Goal: Task Accomplishment & Management: Complete application form

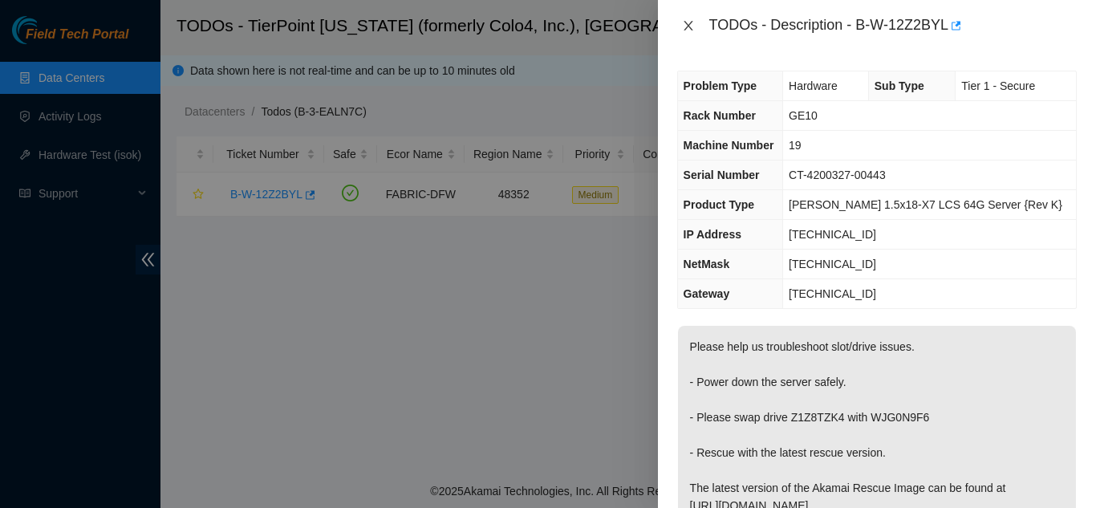
click at [686, 22] on icon "close" at bounding box center [687, 26] width 9 height 10
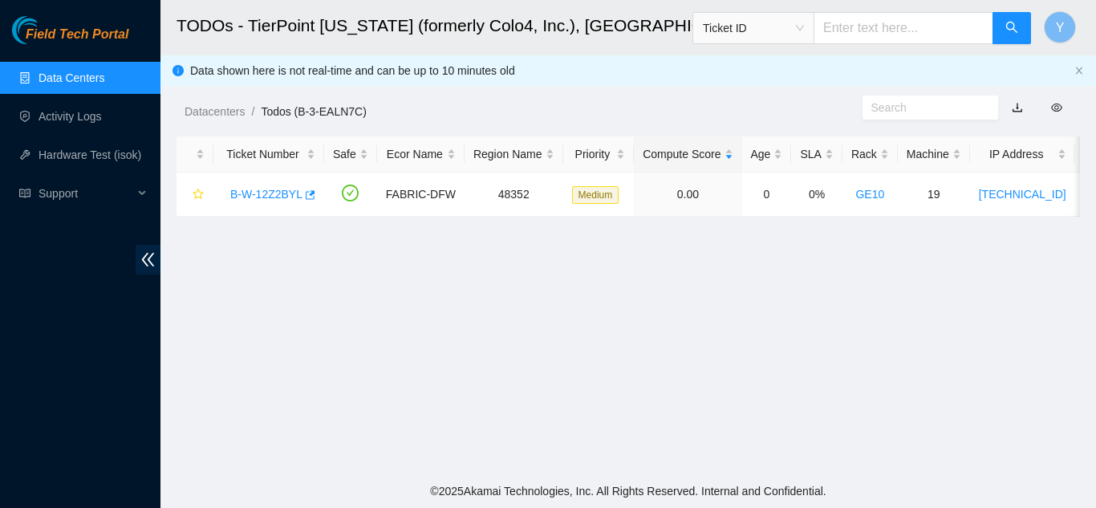
click at [55, 72] on link "Data Centers" at bounding box center [71, 77] width 66 height 13
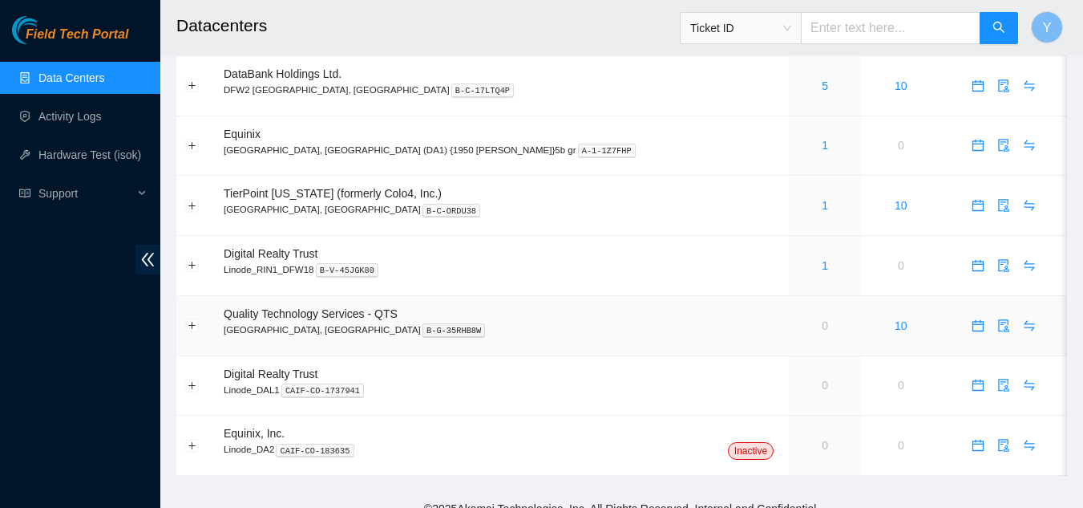
scroll to position [130, 0]
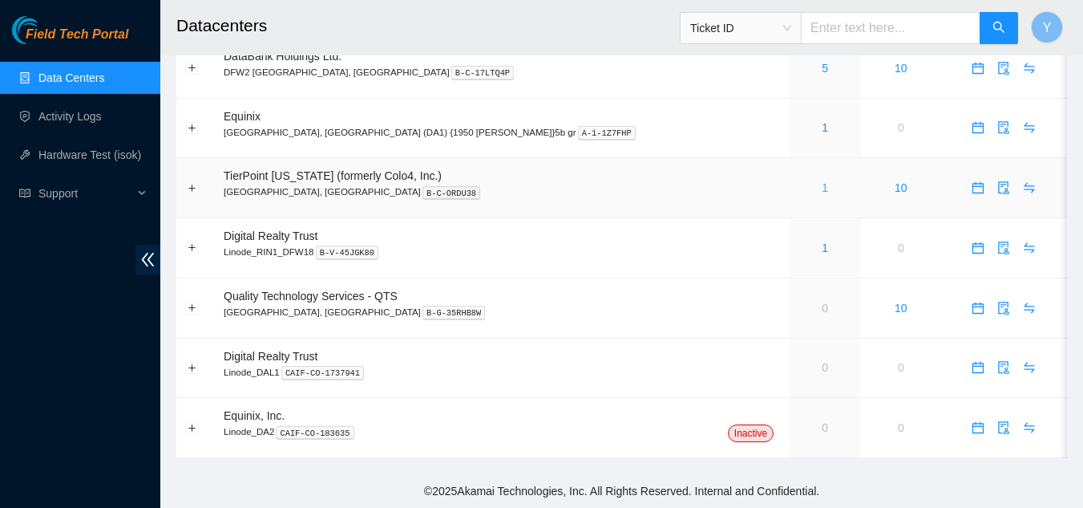
click at [822, 187] on link "1" at bounding box center [825, 187] width 6 height 13
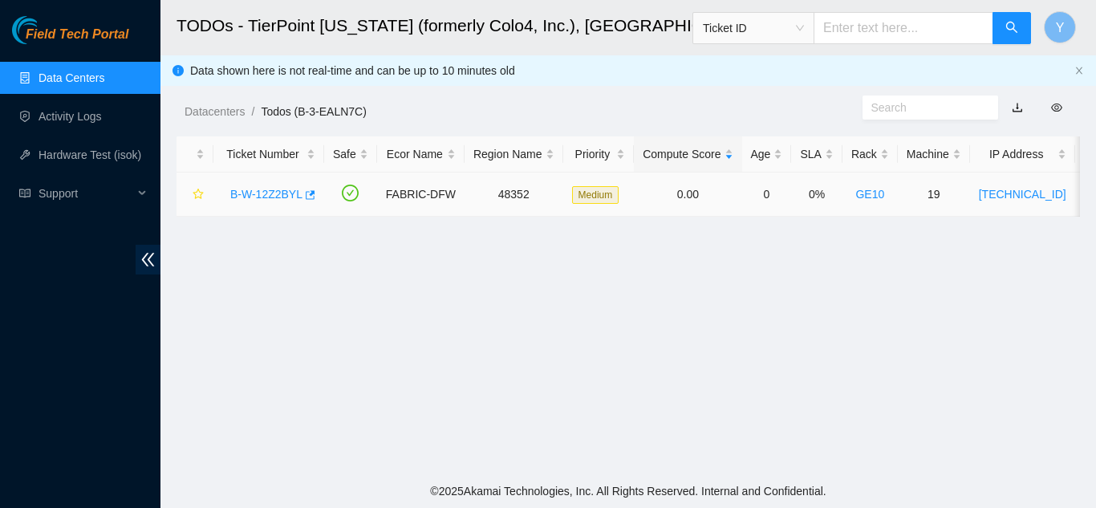
click at [271, 192] on link "B-W-12Z2BYL" at bounding box center [266, 194] width 72 height 13
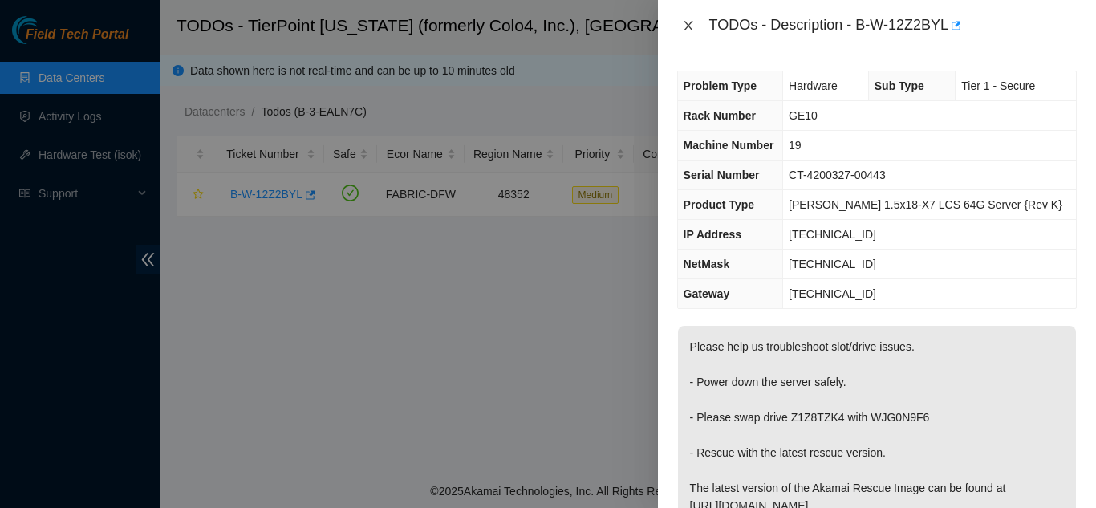
click at [686, 26] on icon "close" at bounding box center [688, 25] width 13 height 13
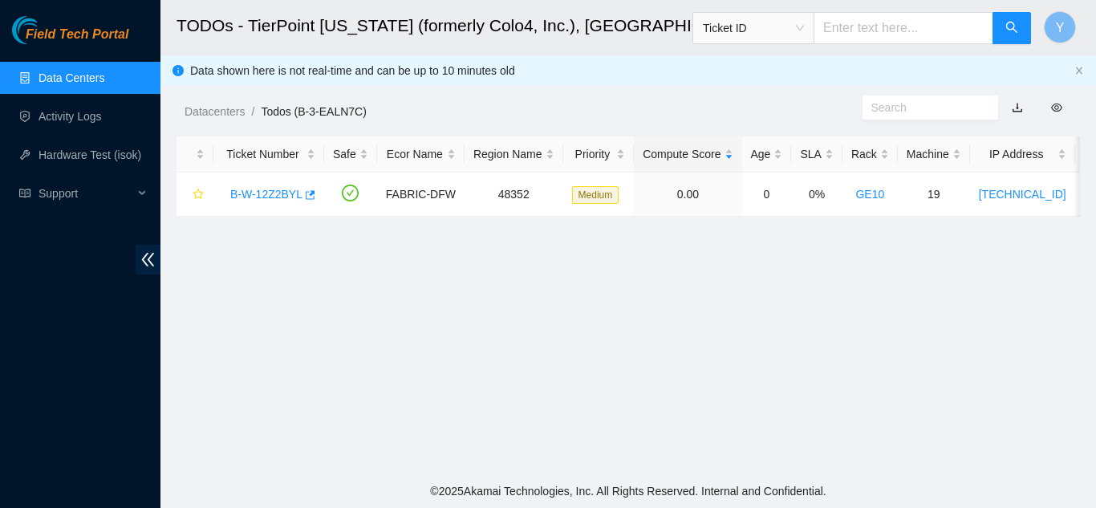
click at [74, 73] on link "Data Centers" at bounding box center [71, 77] width 66 height 13
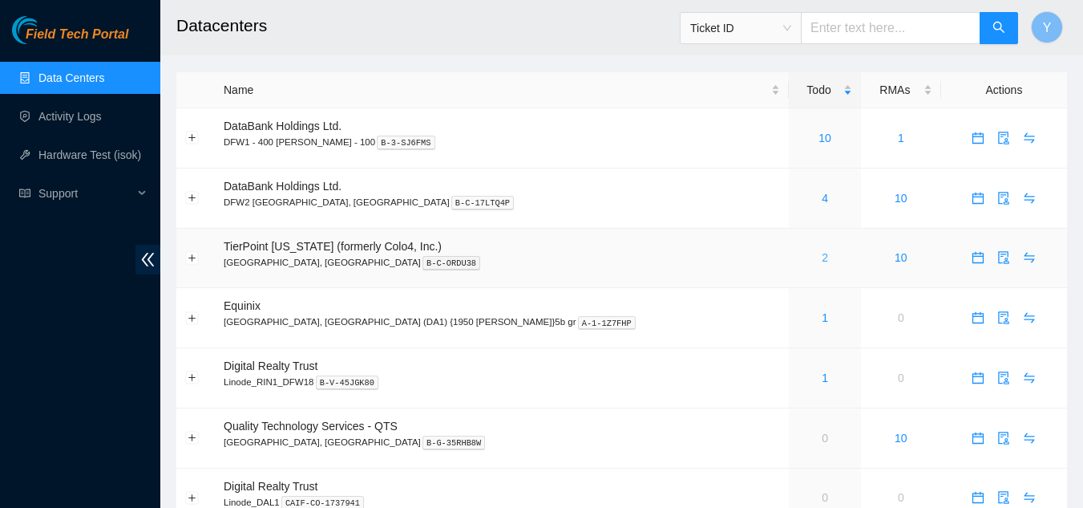
click at [822, 257] on link "2" at bounding box center [825, 257] width 6 height 13
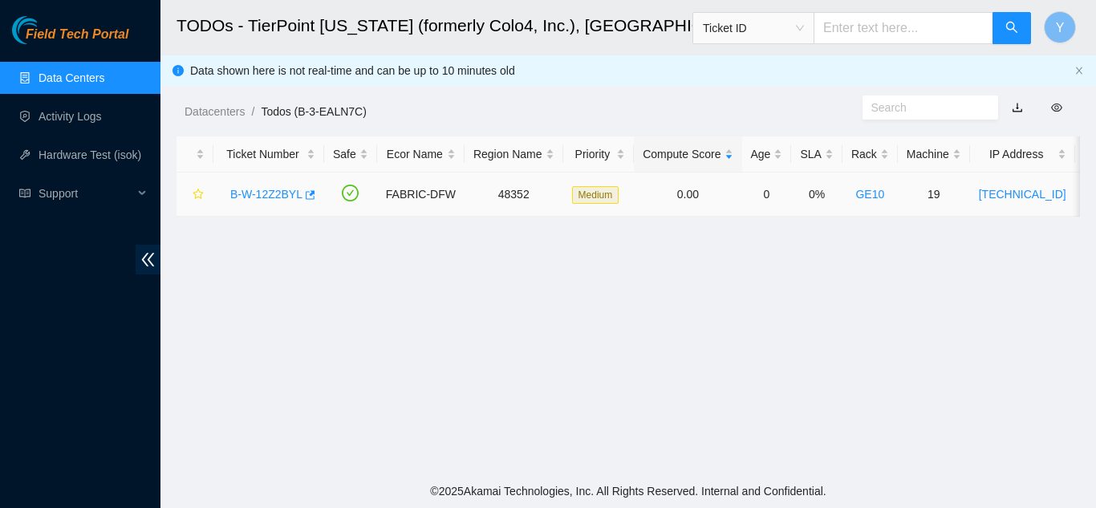
click at [277, 193] on link "B-W-12Z2BYL" at bounding box center [266, 194] width 72 height 13
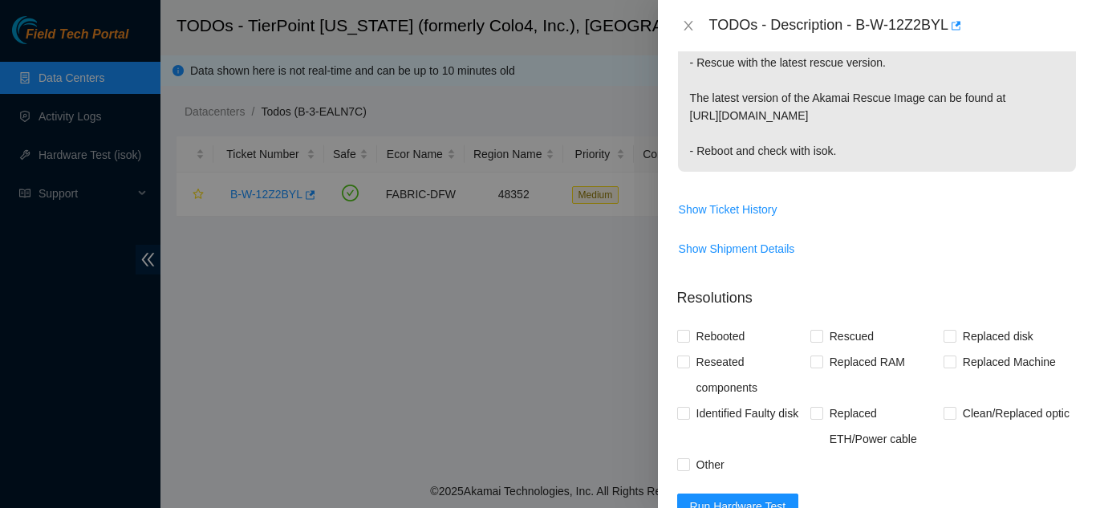
scroll to position [561, 0]
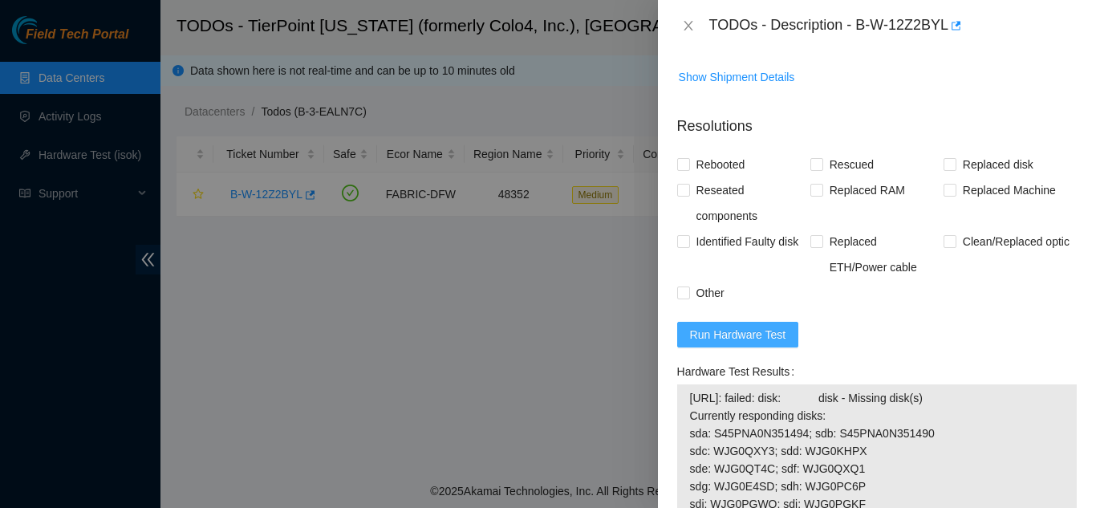
click at [750, 334] on span "Run Hardware Test" at bounding box center [738, 335] width 96 height 18
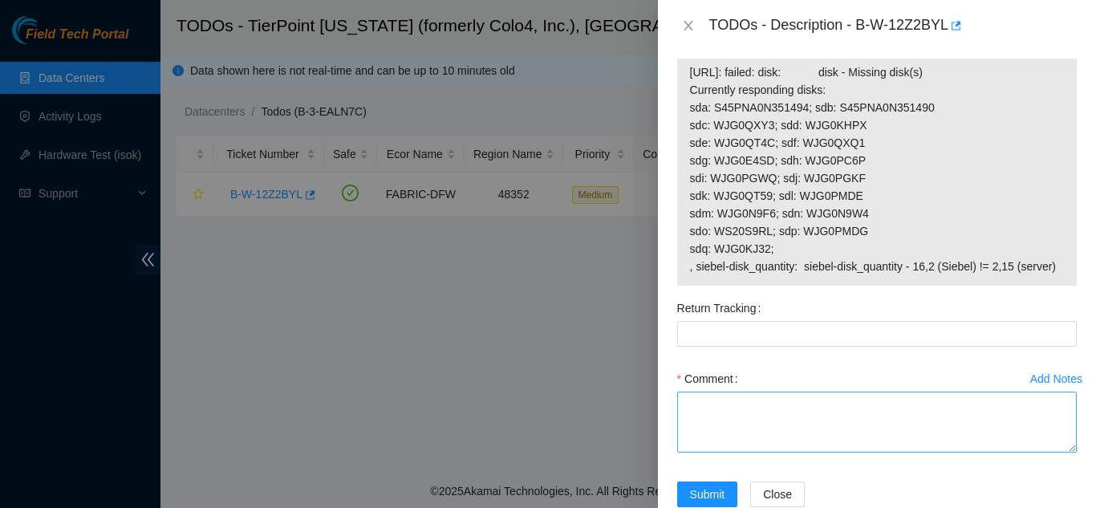
scroll to position [925, 0]
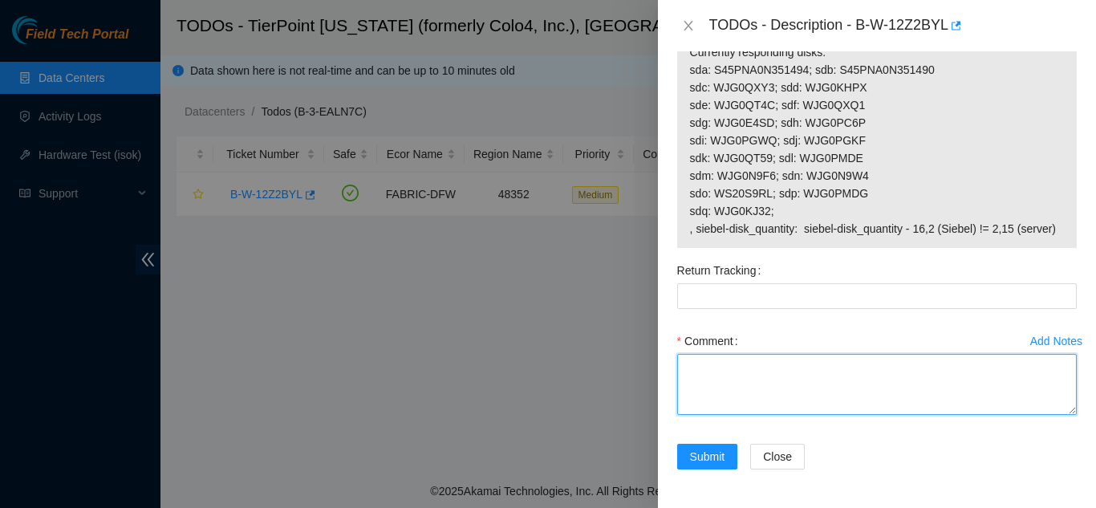
click at [717, 383] on textarea "Comment" at bounding box center [876, 384] width 399 height 61
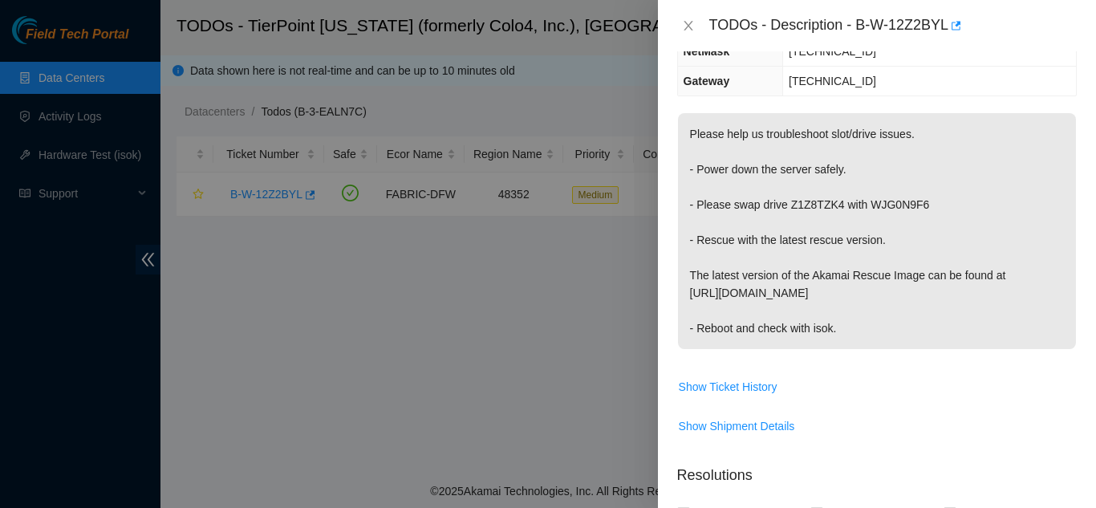
scroll to position [203, 0]
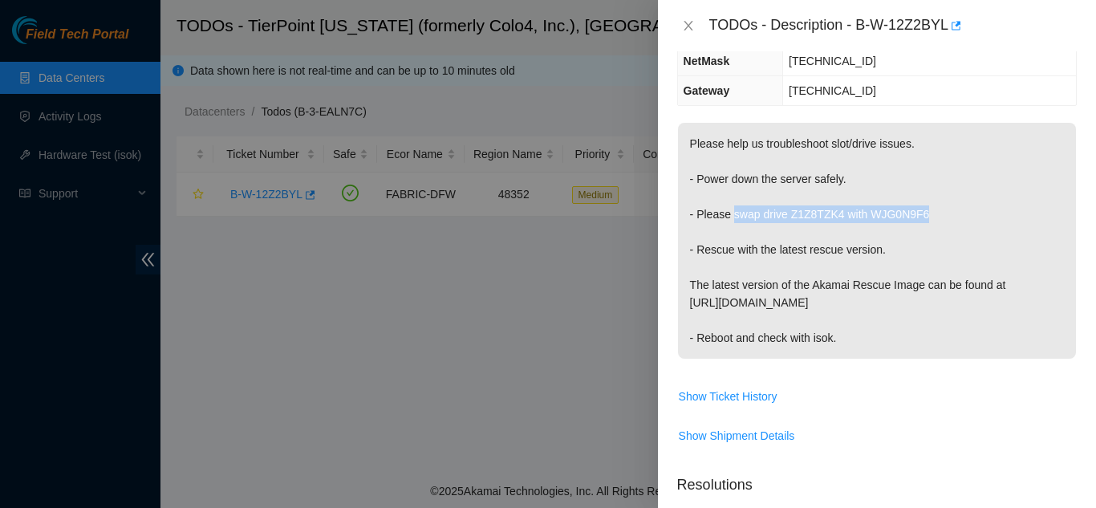
drag, startPoint x: 731, startPoint y: 213, endPoint x: 923, endPoint y: 215, distance: 191.7
click at [923, 215] on p "Please help us troubleshoot slot/drive issues. - Power down the server safely. …" at bounding box center [877, 241] width 398 height 236
copy p "swap drive Z1Z8TZK4 with WJG0N9F6"
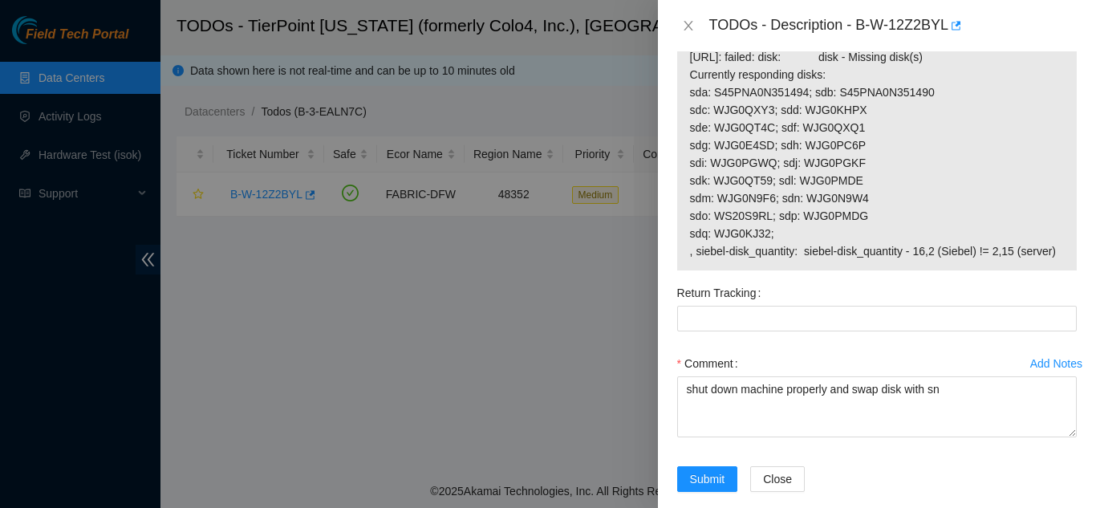
scroll to position [925, 0]
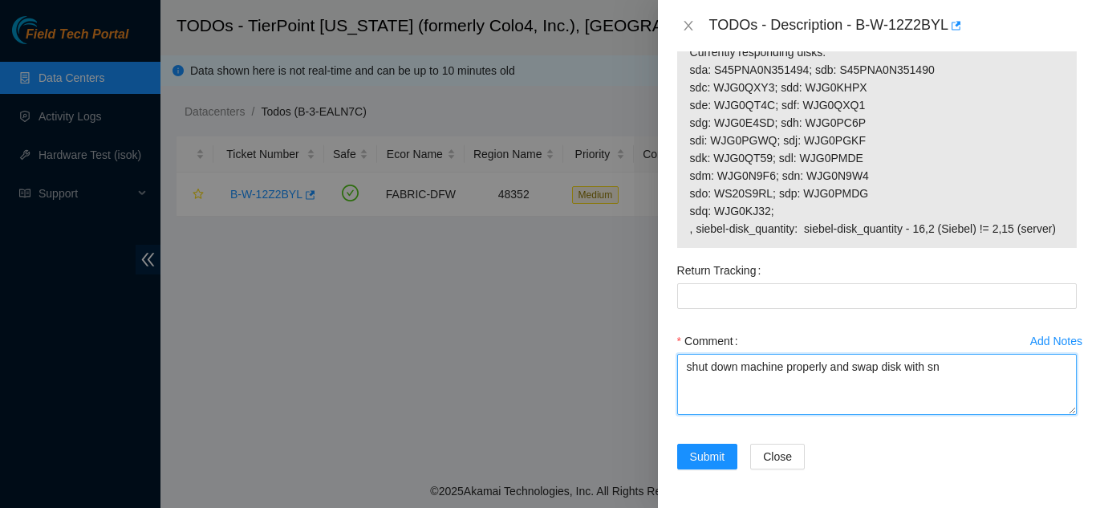
click at [946, 373] on textarea "shut down machine properly and swap disk with sn" at bounding box center [876, 384] width 399 height 61
paste textarea "swap drive Z1Z8TZK4 with WJG0N9F6"
click at [905, 366] on textarea "shut down machine properly and swap swap drive Z1Z8TZK4 with WJG0N9F6" at bounding box center [876, 384] width 399 height 61
click at [1043, 378] on textarea "shut down machine properly and swap drive Z1Z8TZK4 with WJG0N9F6" at bounding box center [876, 384] width 399 height 61
drag, startPoint x: 907, startPoint y: 366, endPoint x: 958, endPoint y: 368, distance: 50.6
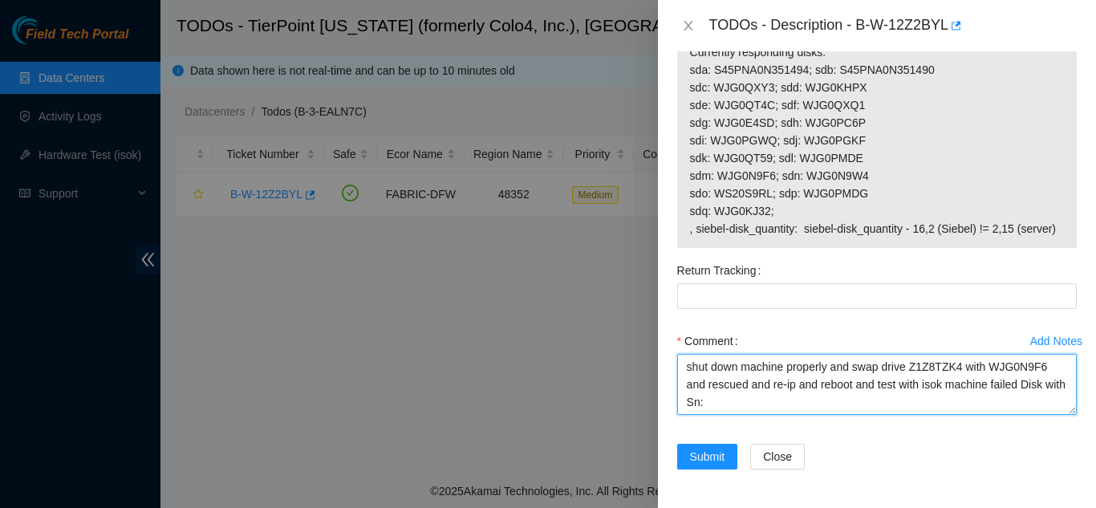
click at [958, 368] on textarea "shut down machine properly and swap drive Z1Z8TZK4 with WJG0N9F6 and rescued an…" at bounding box center [876, 384] width 399 height 61
click at [727, 400] on textarea "shut down machine properly and swap drive Z1Z8TZK4 with WJG0N9F6 and rescued an…" at bounding box center [876, 384] width 399 height 61
paste textarea "Z1Z8TZK4"
type textarea "shut down machine properly and swap drive Z1Z8TZK4 with WJG0N9F6 and rescued an…"
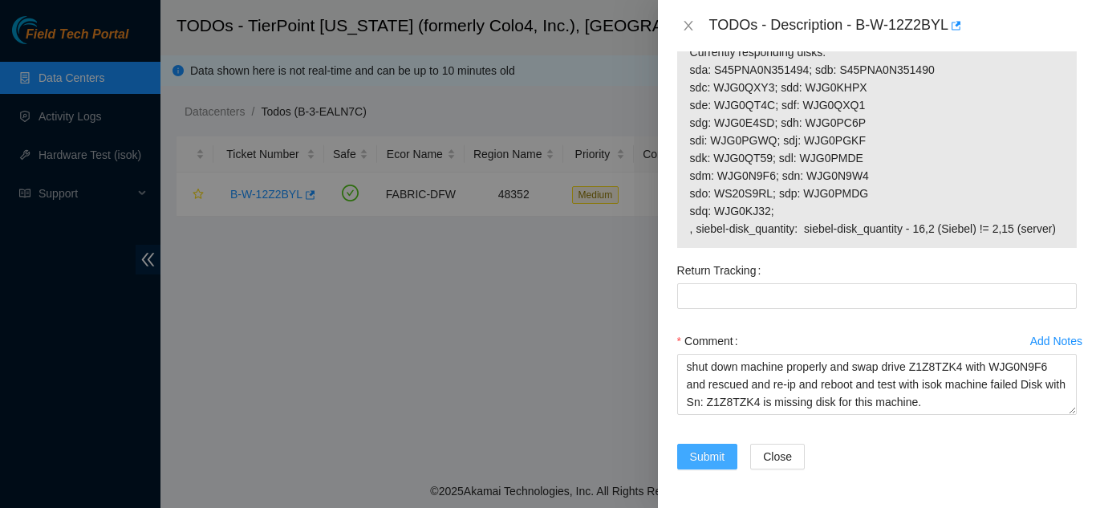
click at [712, 456] on span "Submit" at bounding box center [707, 457] width 35 height 18
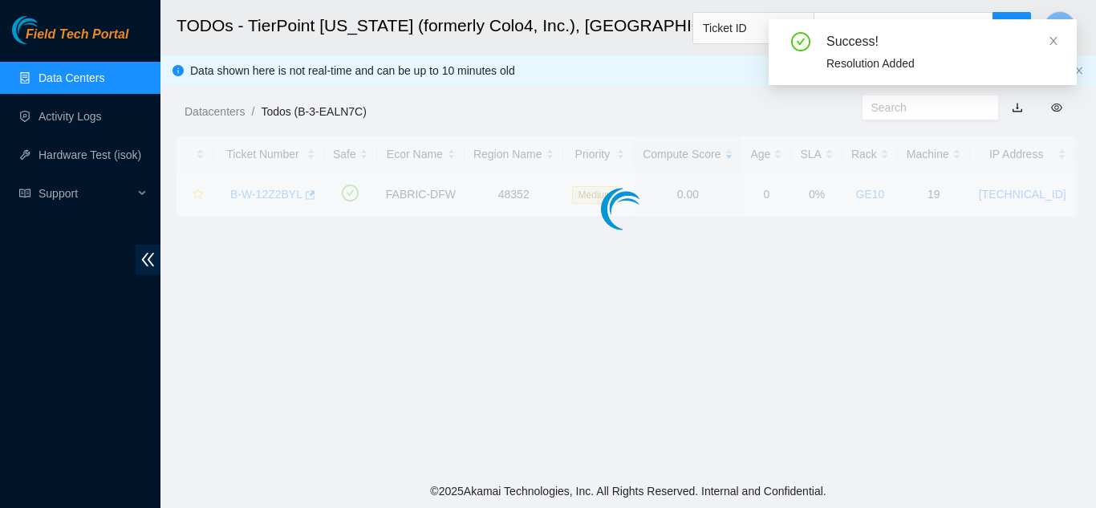
scroll to position [492, 0]
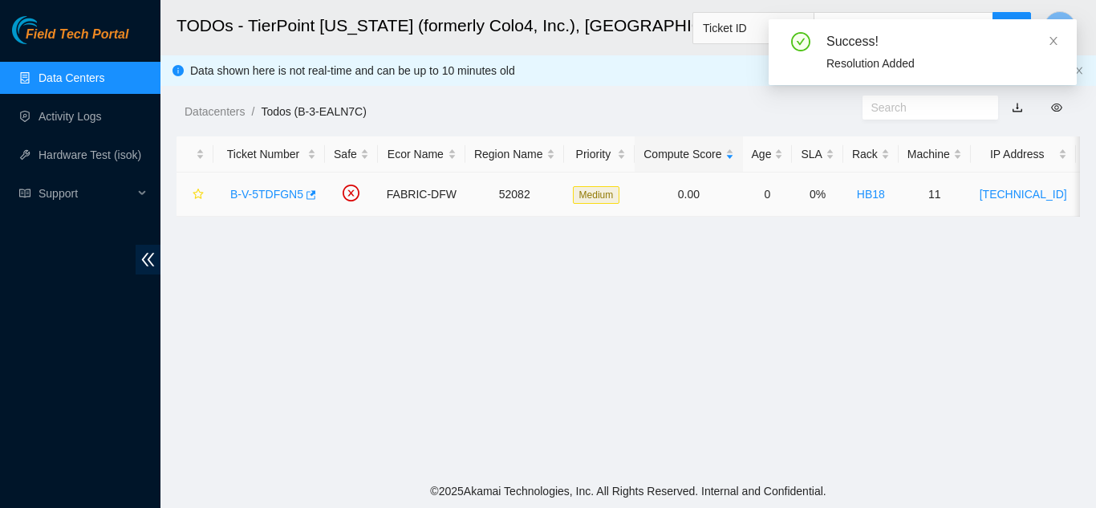
click at [269, 190] on link "B-V-5TDFGN5" at bounding box center [266, 194] width 73 height 13
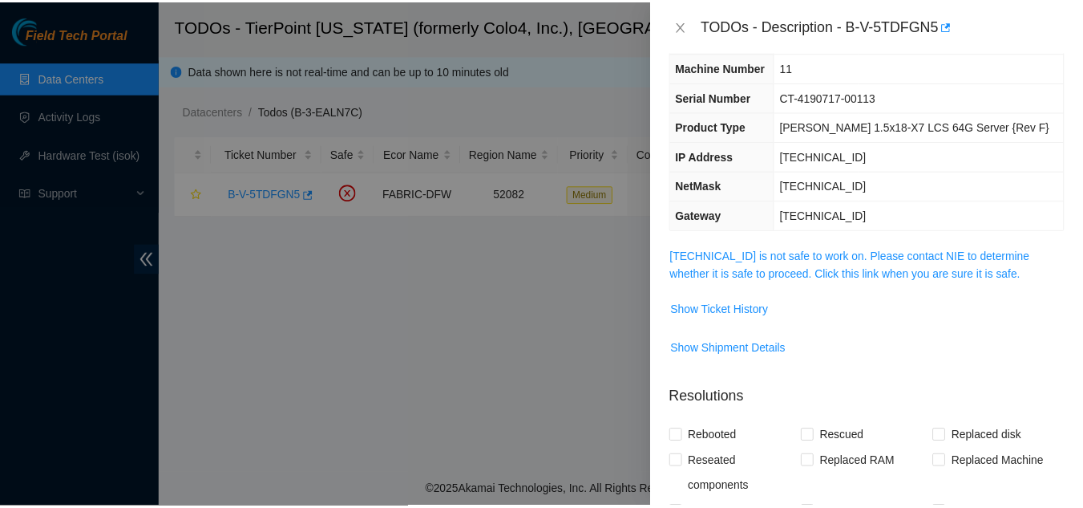
scroll to position [0, 0]
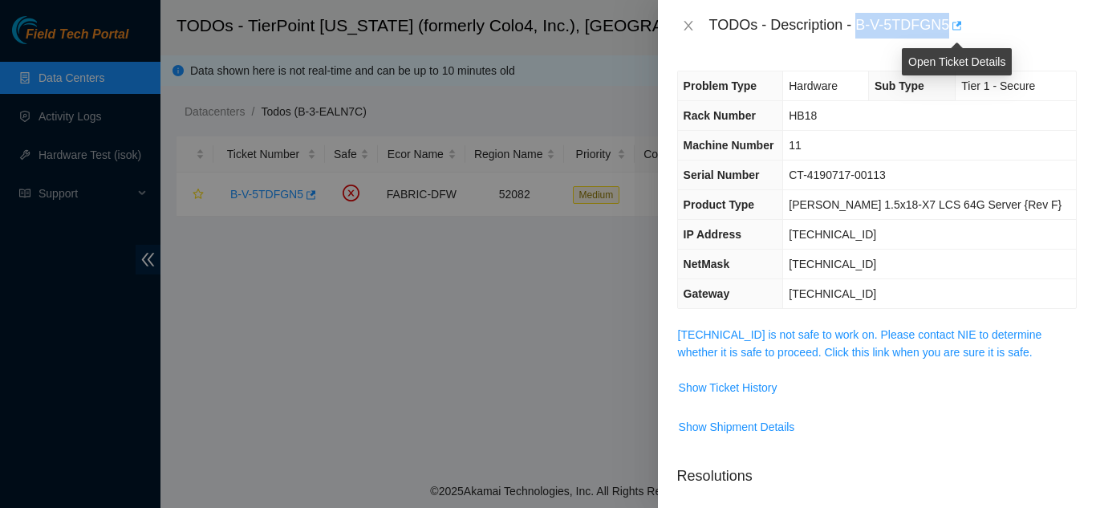
drag, startPoint x: 857, startPoint y: 29, endPoint x: 949, endPoint y: 35, distance: 91.7
click at [949, 35] on div "TODOs - Description - B-V-5TDFGN5" at bounding box center [892, 26] width 367 height 26
copy div "B-V-5TDFGN5"
click at [734, 385] on span "Show Ticket History" at bounding box center [727, 388] width 99 height 18
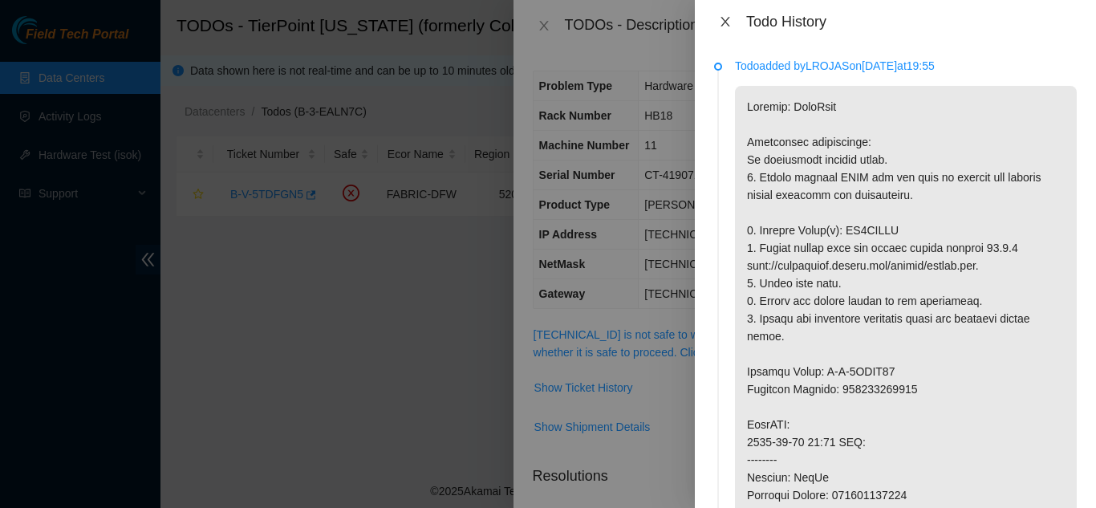
click at [721, 23] on icon "close" at bounding box center [725, 21] width 13 height 13
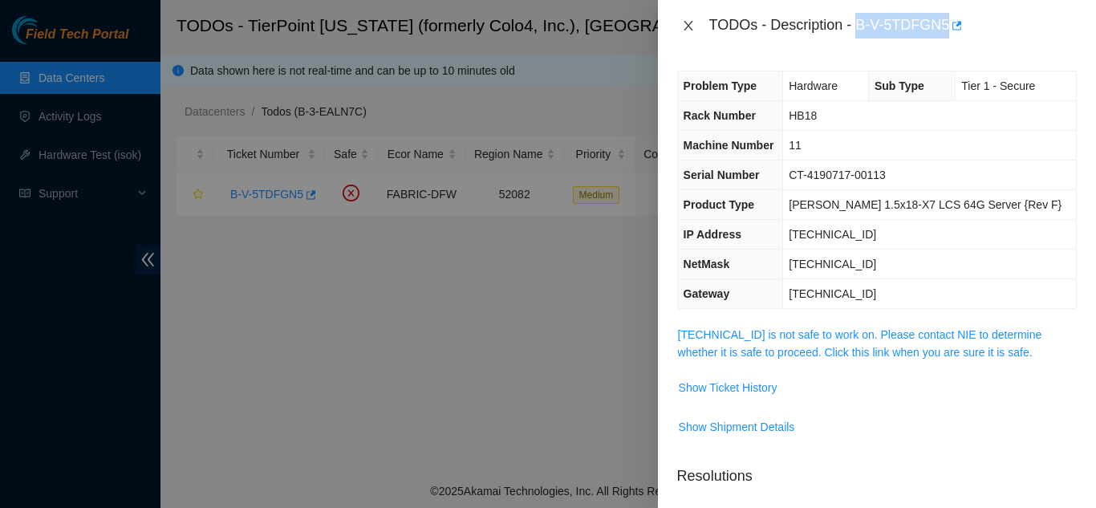
click at [689, 29] on icon "close" at bounding box center [688, 25] width 13 height 13
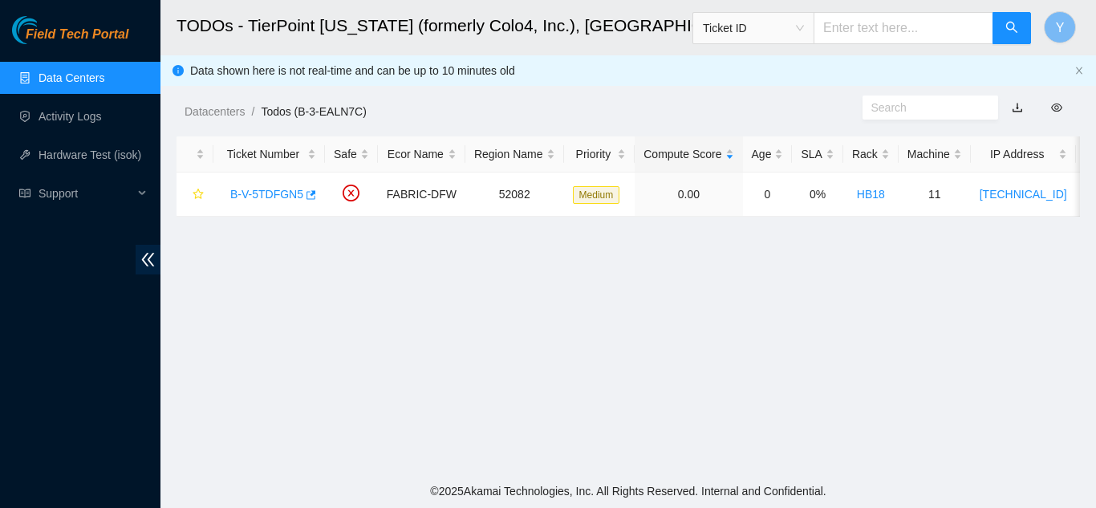
click at [79, 78] on link "Data Centers" at bounding box center [71, 77] width 66 height 13
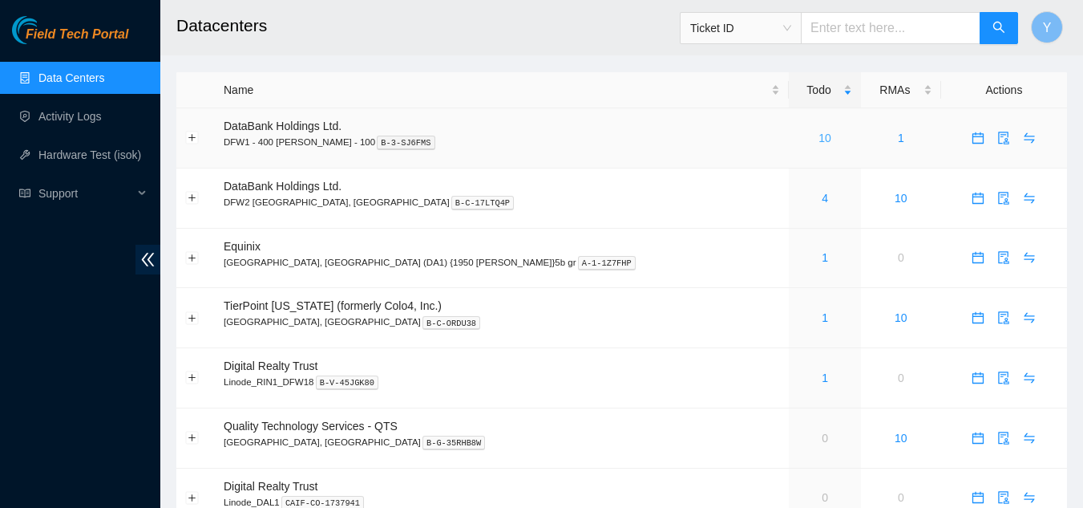
click at [819, 142] on link "10" at bounding box center [825, 138] width 13 height 13
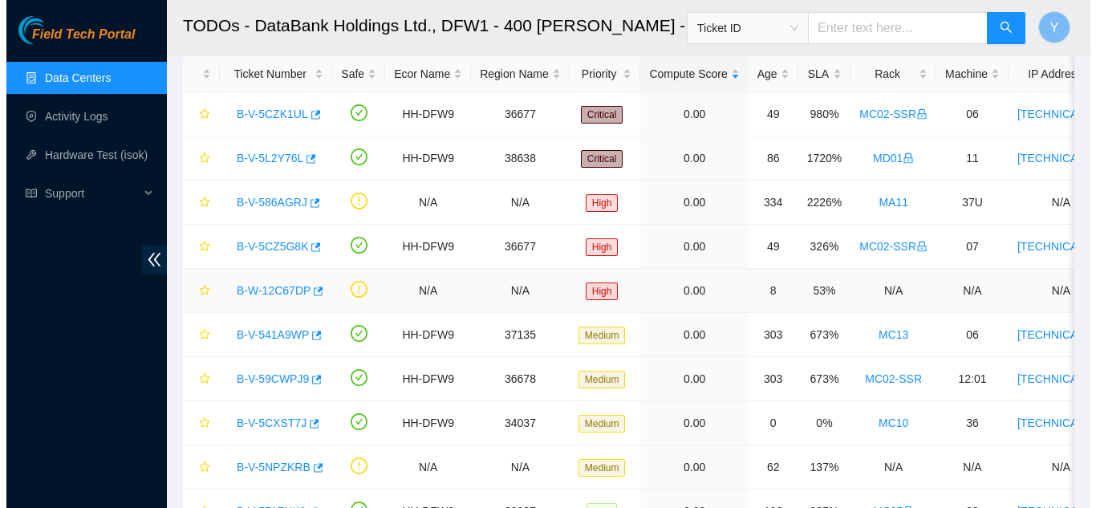
scroll to position [160, 0]
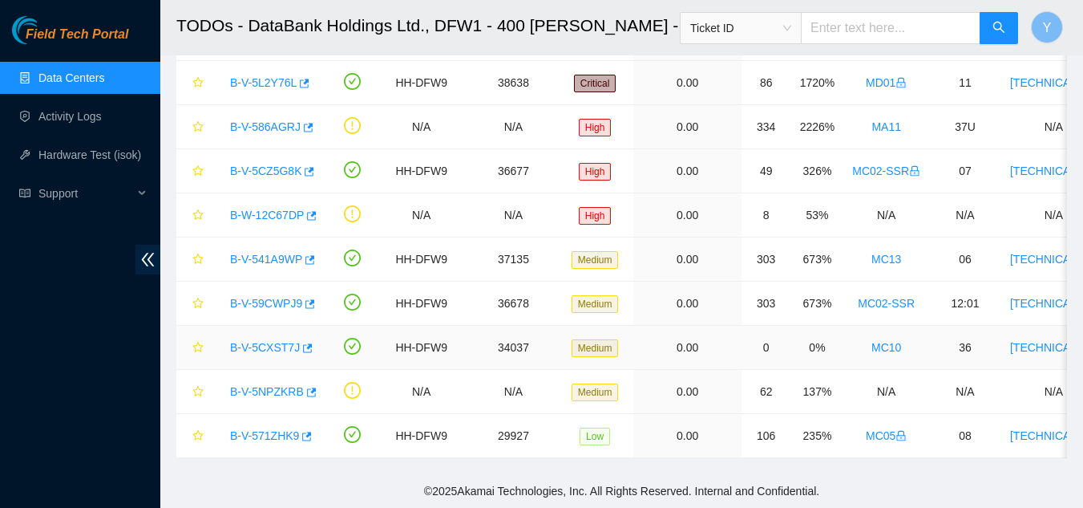
click at [267, 341] on link "B-V-5CXST7J" at bounding box center [265, 347] width 70 height 13
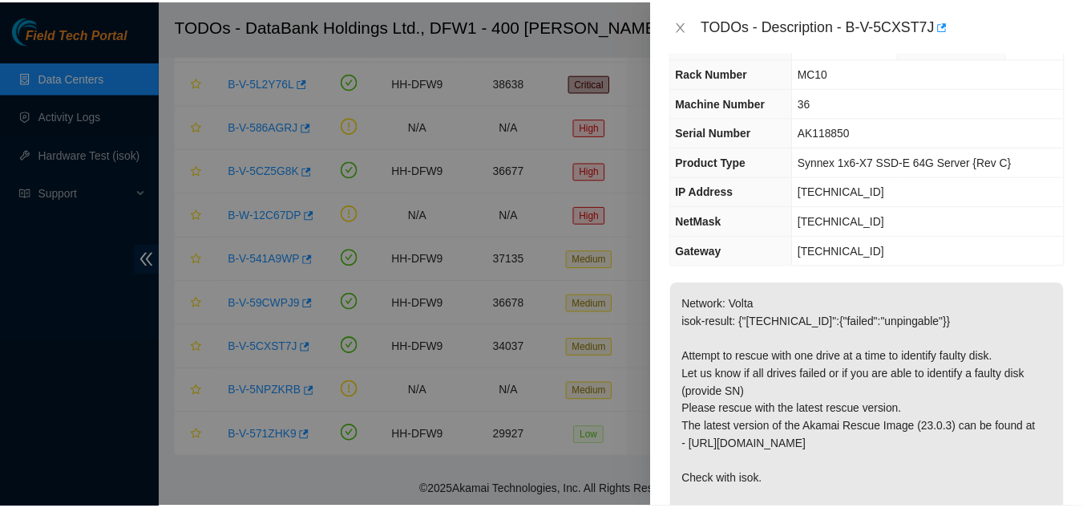
scroll to position [80, 0]
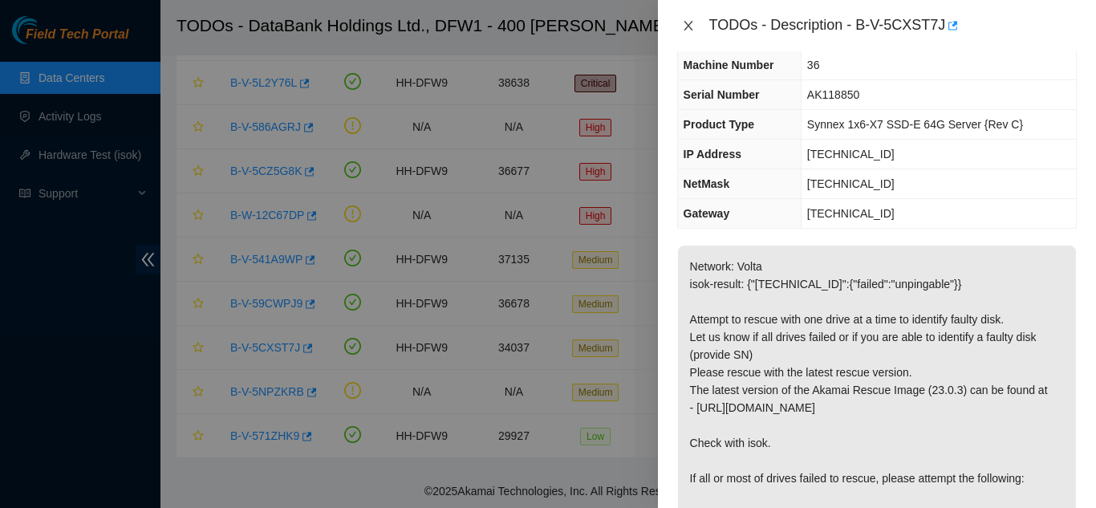
drag, startPoint x: 690, startPoint y: 24, endPoint x: 694, endPoint y: 39, distance: 15.8
click at [690, 28] on icon "close" at bounding box center [687, 26] width 9 height 10
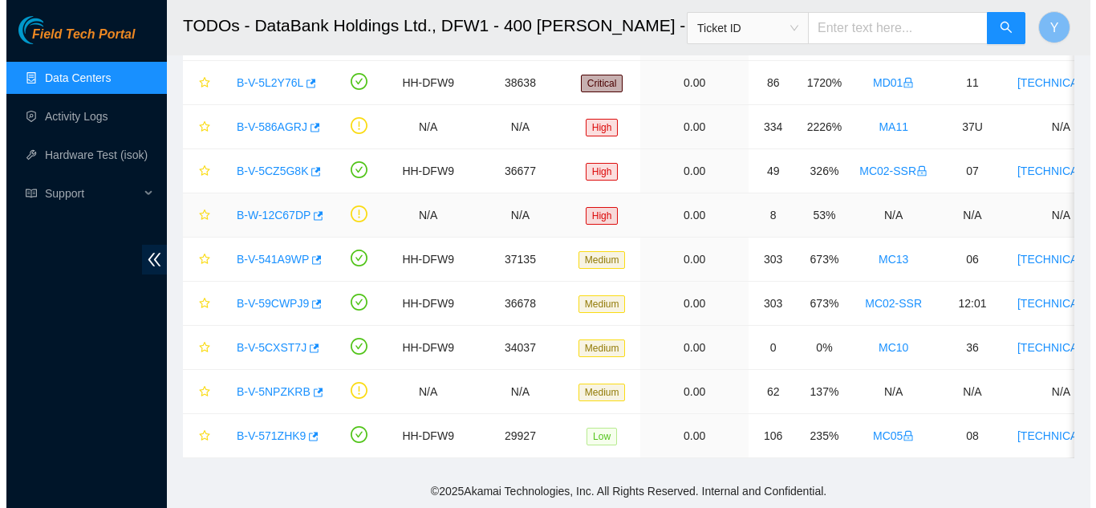
scroll to position [115, 0]
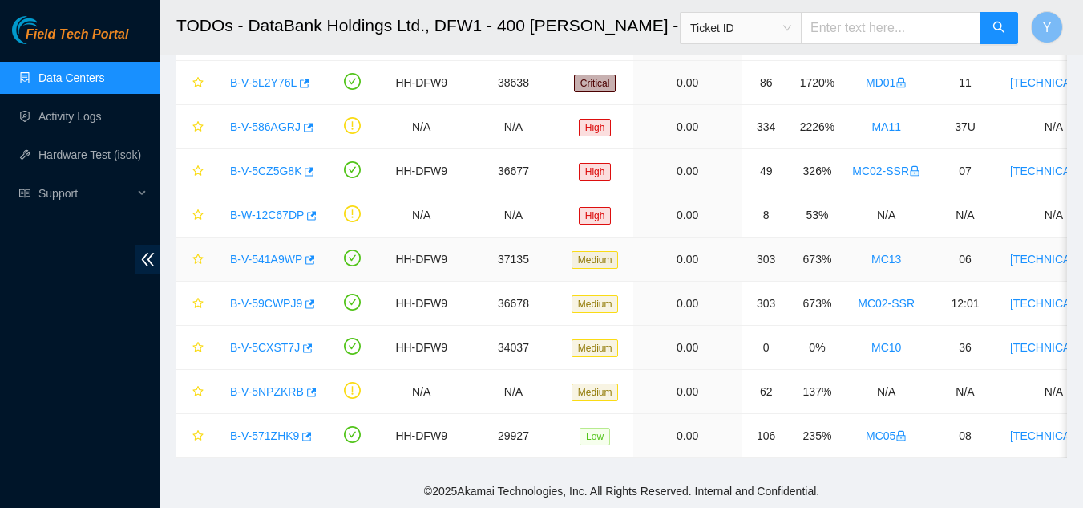
click at [253, 253] on link "B-V-541A9WP" at bounding box center [266, 259] width 72 height 13
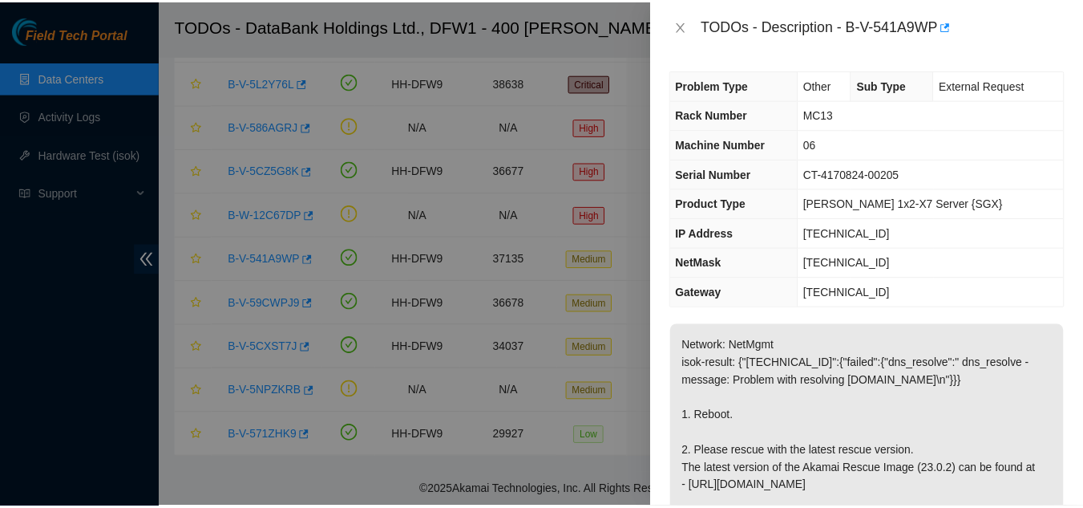
scroll to position [0, 0]
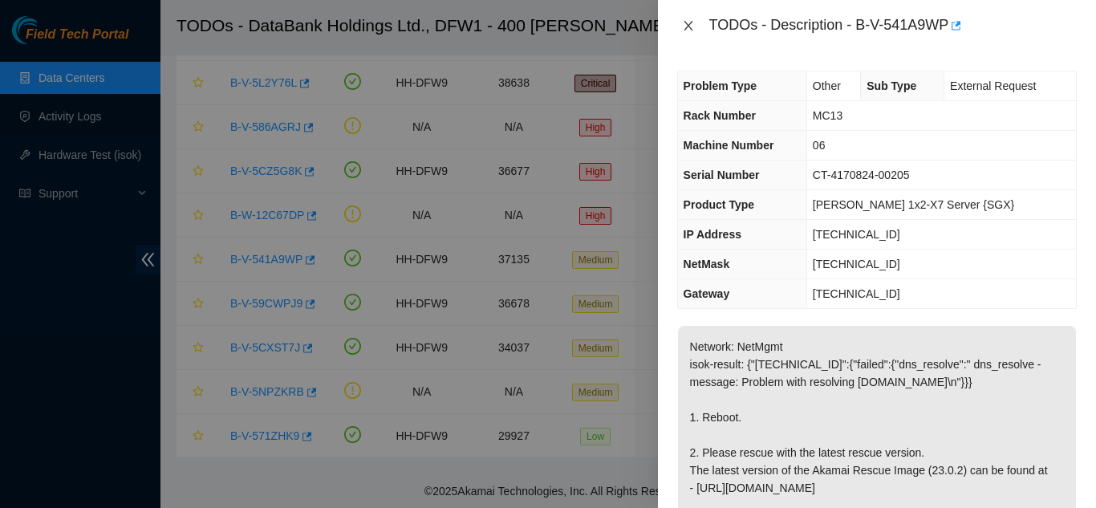
click at [691, 26] on icon "close" at bounding box center [688, 25] width 13 height 13
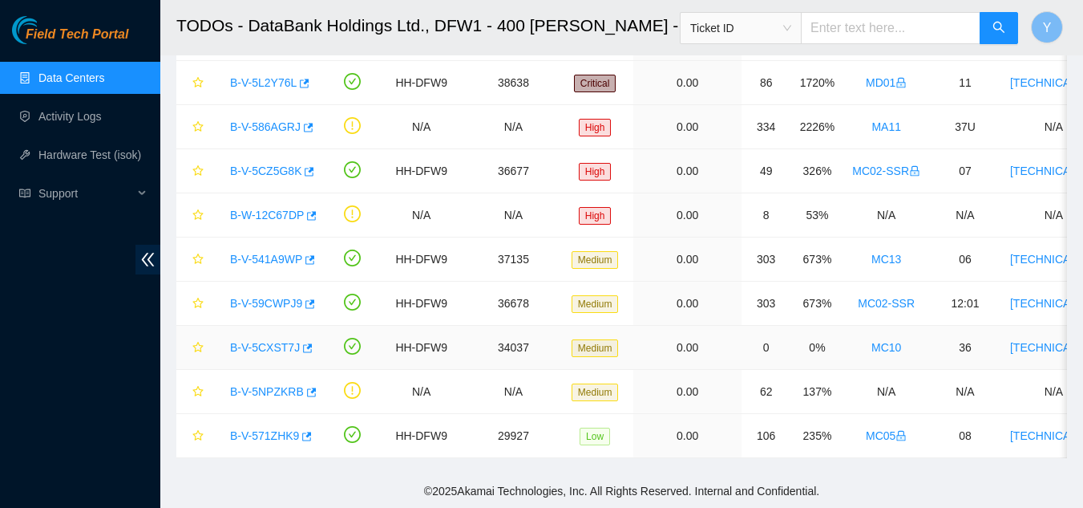
click at [285, 341] on link "B-V-5CXST7J" at bounding box center [265, 347] width 70 height 13
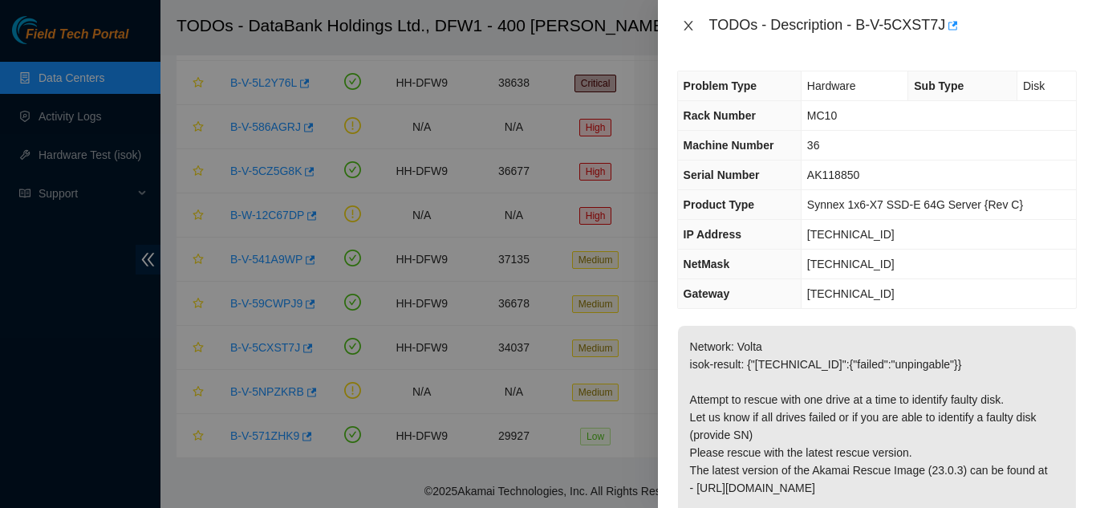
click at [684, 26] on icon "close" at bounding box center [688, 25] width 13 height 13
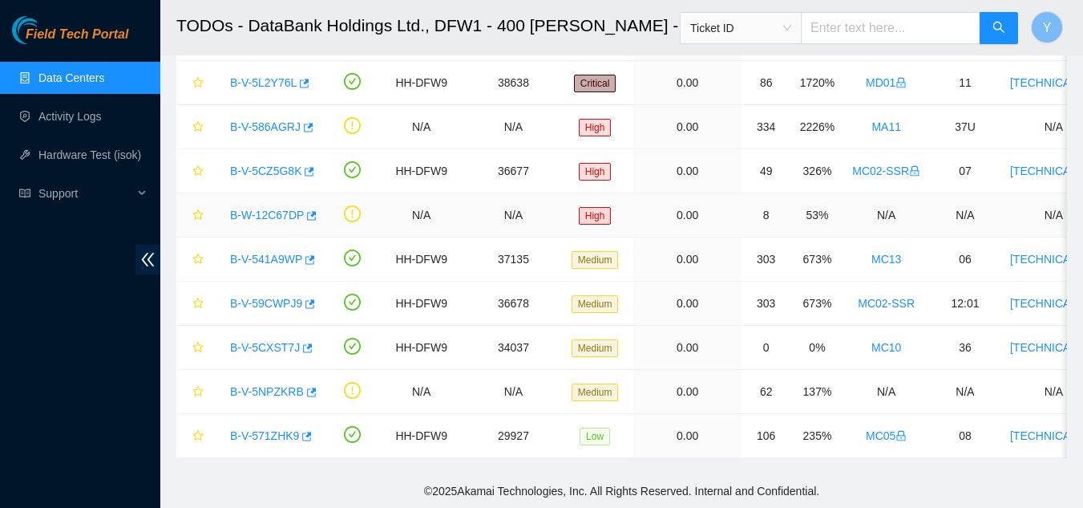
scroll to position [80, 0]
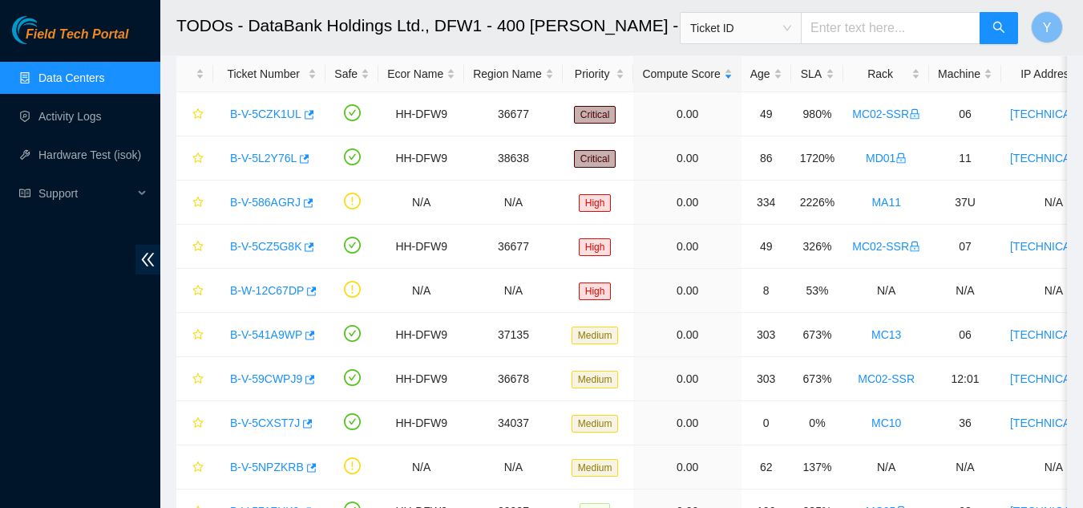
click at [96, 76] on link "Data Centers" at bounding box center [71, 77] width 66 height 13
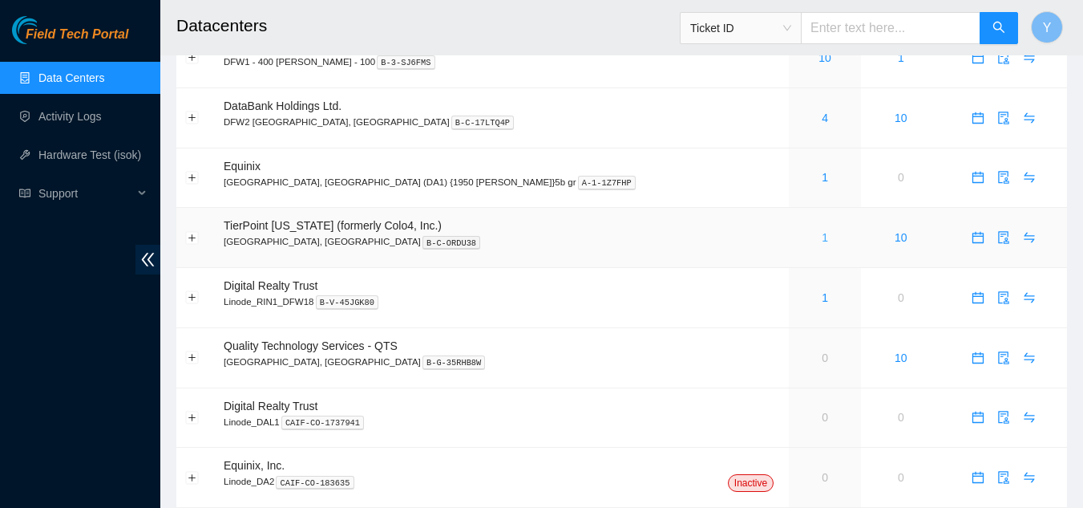
click at [822, 241] on link "1" at bounding box center [825, 237] width 6 height 13
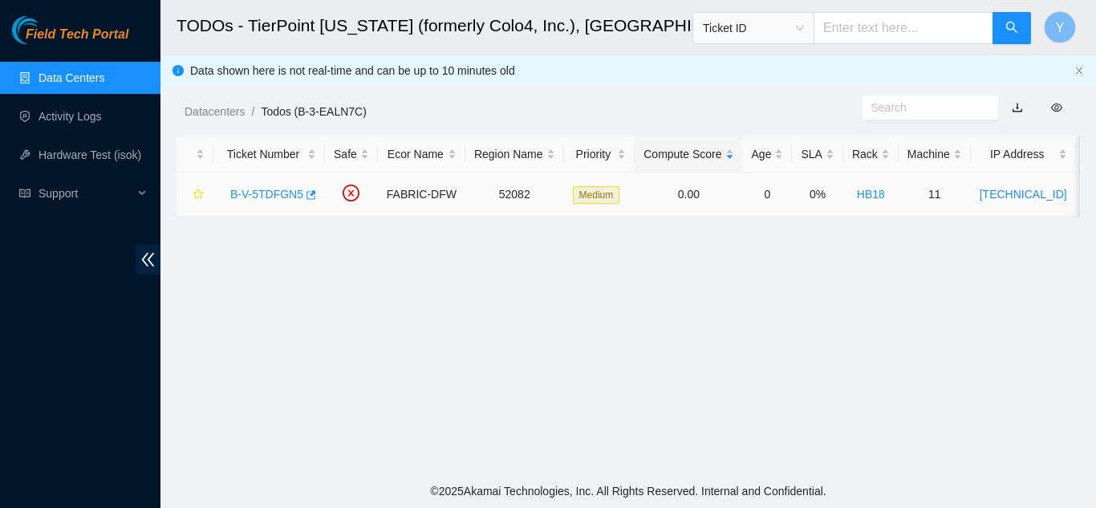
click at [275, 190] on link "B-V-5TDFGN5" at bounding box center [266, 194] width 73 height 13
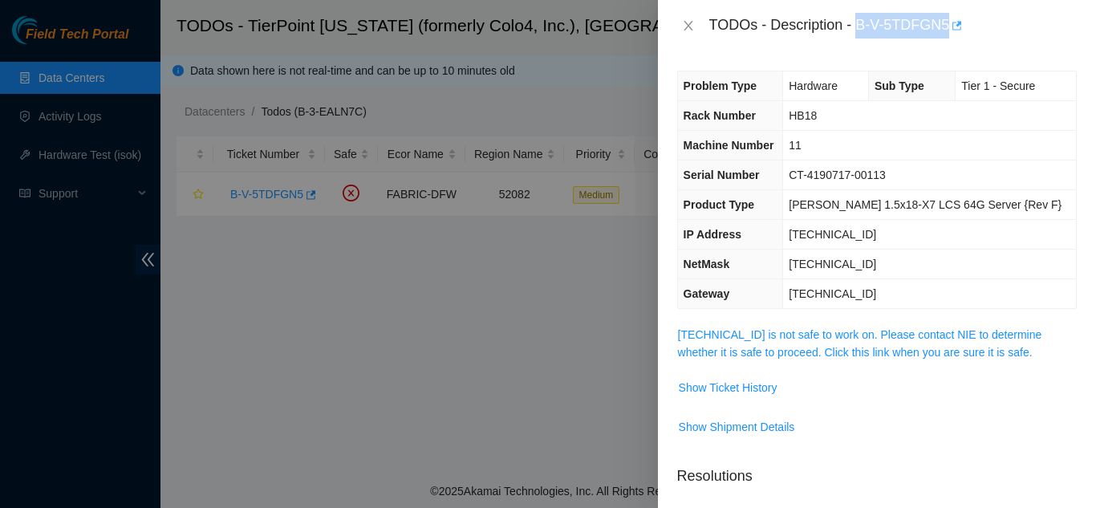
drag, startPoint x: 857, startPoint y: 23, endPoint x: 951, endPoint y: 24, distance: 94.6
click at [951, 24] on div "TODOs - Description - B-V-5TDFGN5" at bounding box center [892, 26] width 367 height 26
copy div "B-V-5TDFGN5"
click at [754, 386] on span "Show Ticket History" at bounding box center [727, 388] width 99 height 18
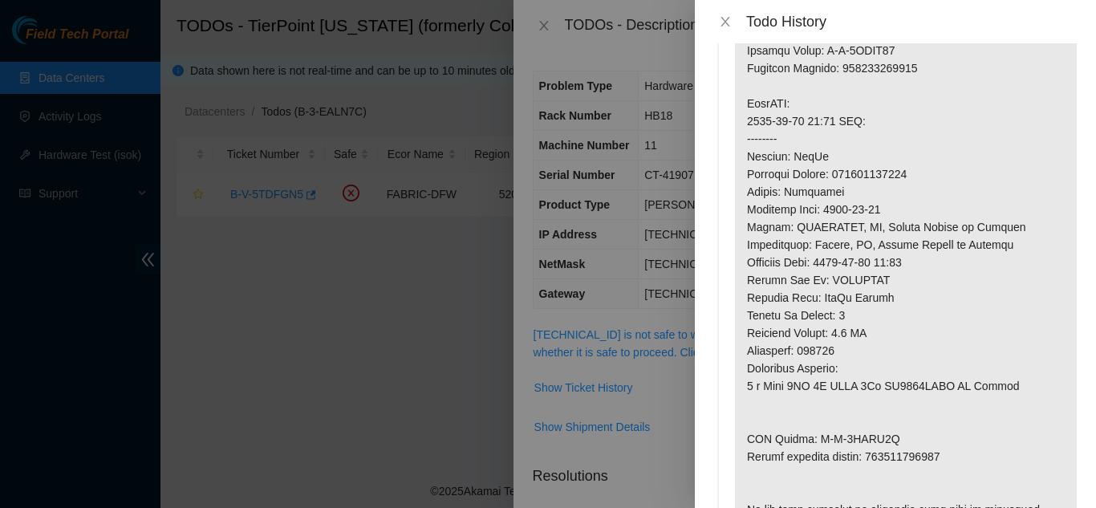
scroll to position [401, 0]
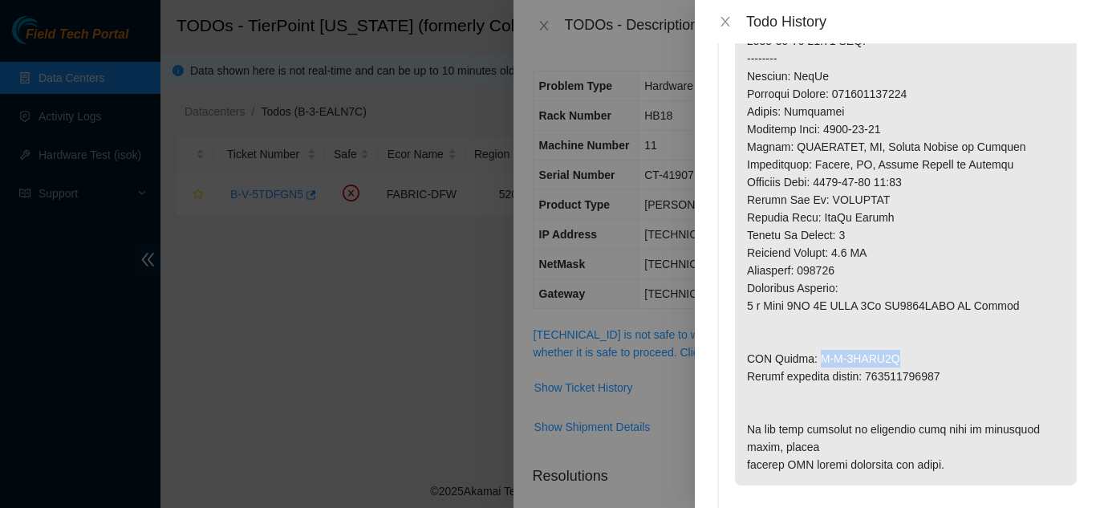
drag, startPoint x: 812, startPoint y: 358, endPoint x: 889, endPoint y: 354, distance: 77.9
click at [889, 354] on p at bounding box center [906, 85] width 342 height 800
copy p "B-V-5THBQ6B"
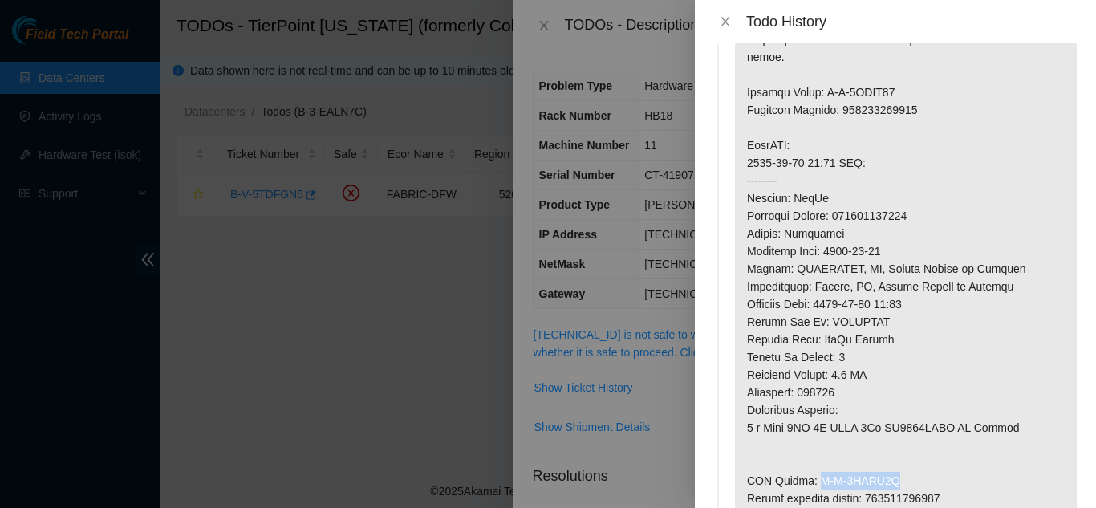
scroll to position [241, 0]
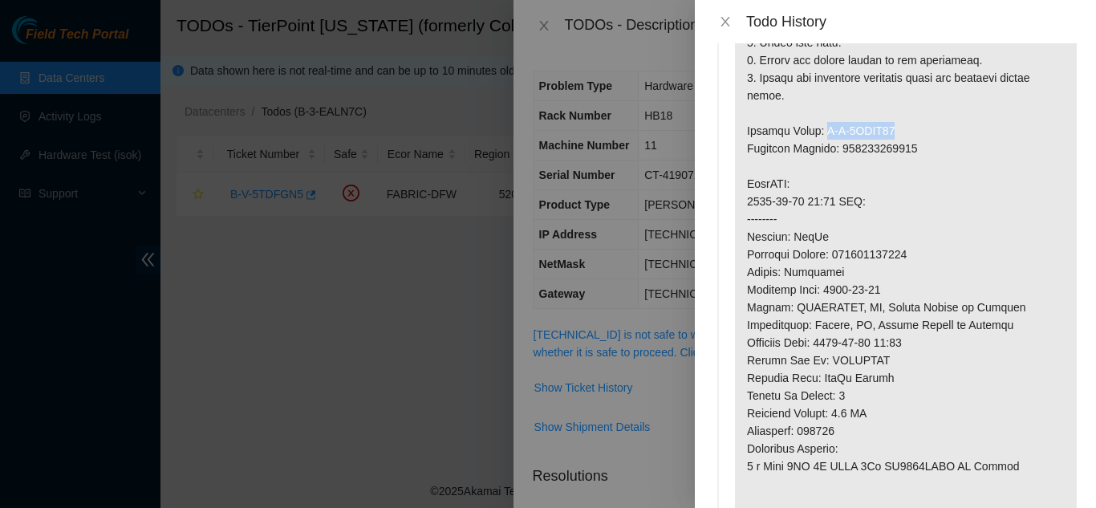
drag, startPoint x: 820, startPoint y: 128, endPoint x: 894, endPoint y: 125, distance: 74.7
click at [894, 125] on p at bounding box center [906, 245] width 342 height 800
copy p "B-V-5THBQ62"
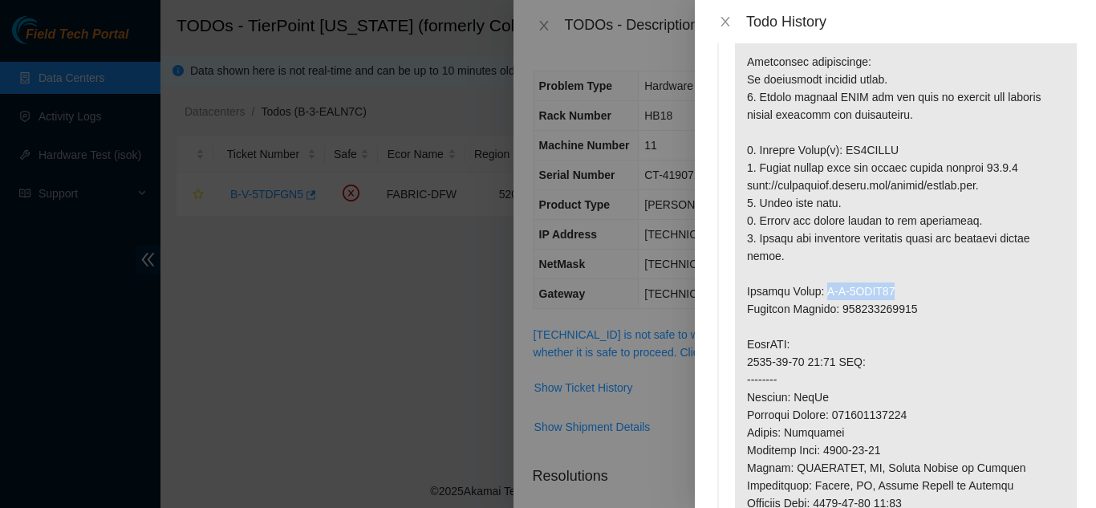
scroll to position [0, 0]
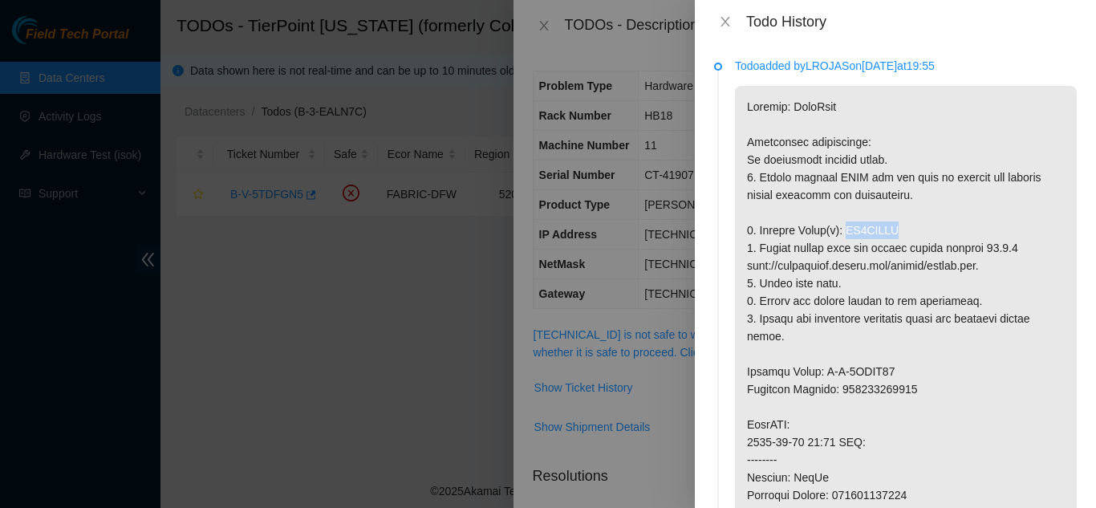
drag, startPoint x: 844, startPoint y: 230, endPoint x: 897, endPoint y: 230, distance: 53.7
click at [897, 230] on p at bounding box center [906, 486] width 342 height 800
copy p "ZC1AFPSR"
drag, startPoint x: 723, startPoint y: 23, endPoint x: 731, endPoint y: 50, distance: 27.7
click at [723, 25] on icon "close" at bounding box center [725, 21] width 13 height 13
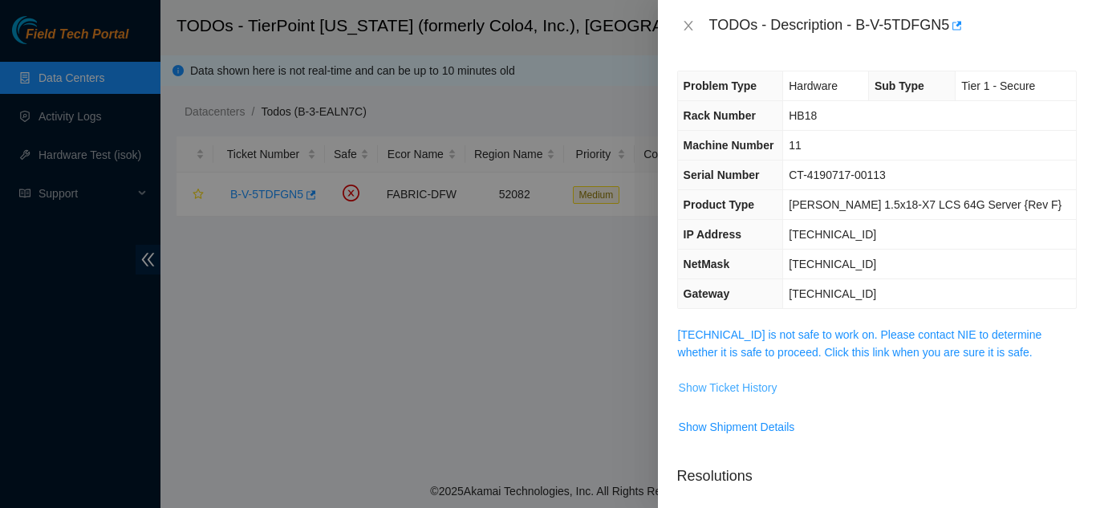
click at [745, 387] on span "Show Ticket History" at bounding box center [727, 388] width 99 height 18
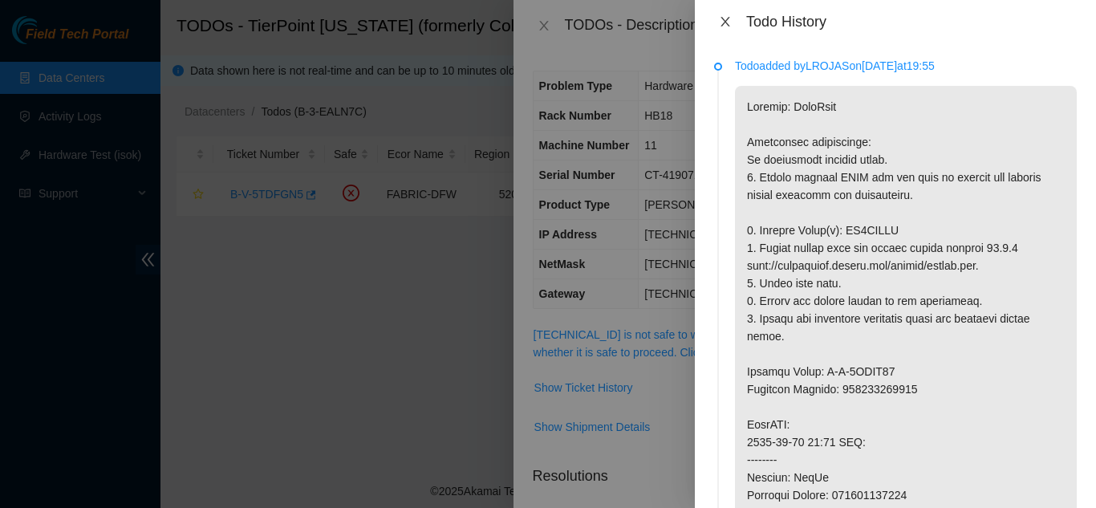
click at [724, 22] on icon "close" at bounding box center [724, 22] width 9 height 10
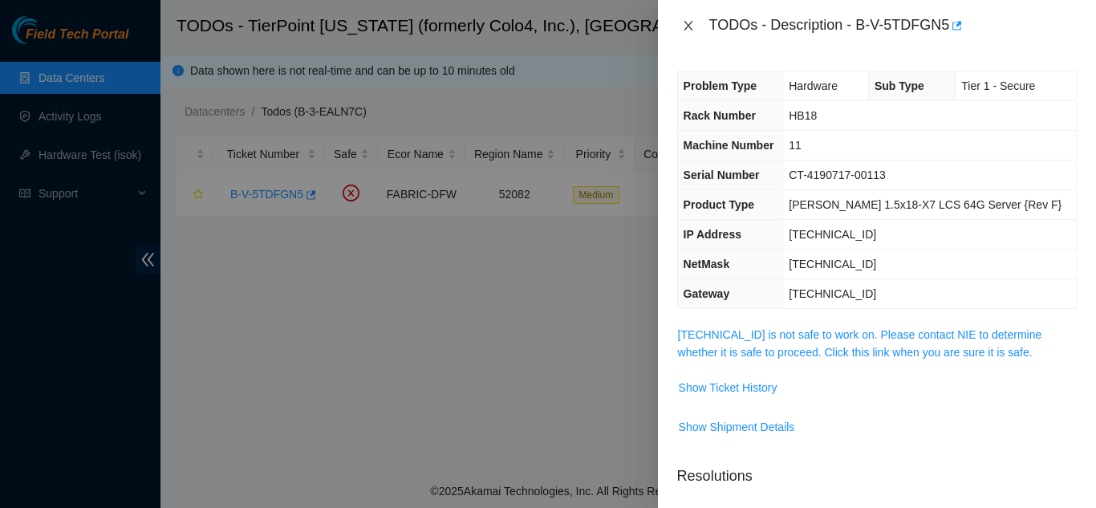
click at [690, 26] on icon "close" at bounding box center [688, 25] width 13 height 13
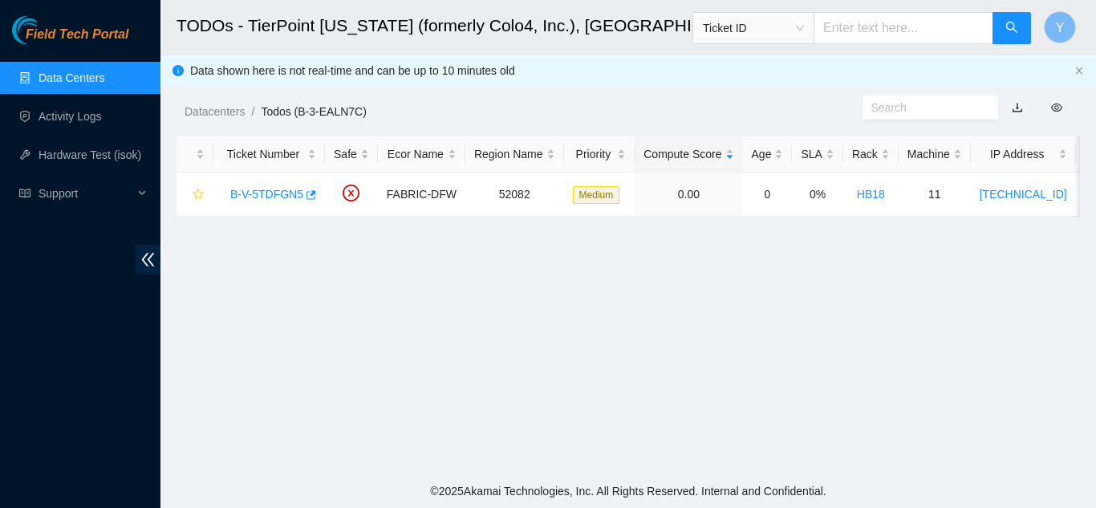
click at [86, 81] on link "Data Centers" at bounding box center [71, 77] width 66 height 13
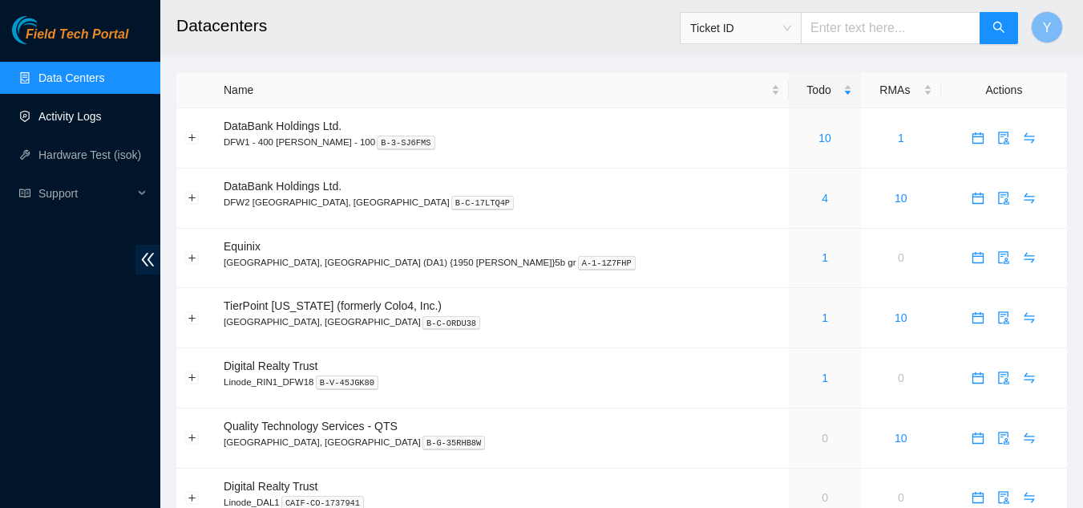
click at [77, 113] on link "Activity Logs" at bounding box center [69, 116] width 63 height 13
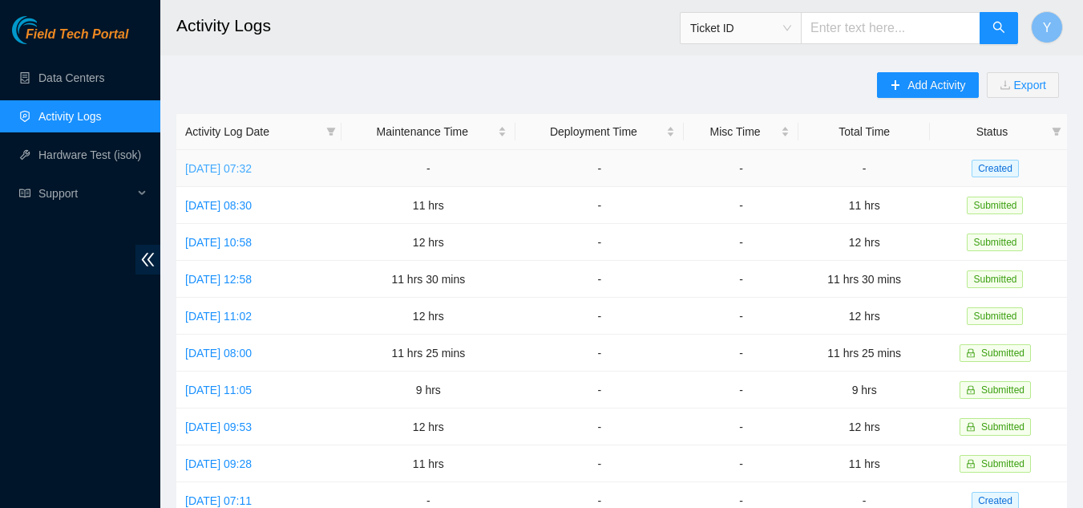
click at [252, 170] on link "Thu, 14 Aug 2025 07:32" at bounding box center [218, 168] width 67 height 13
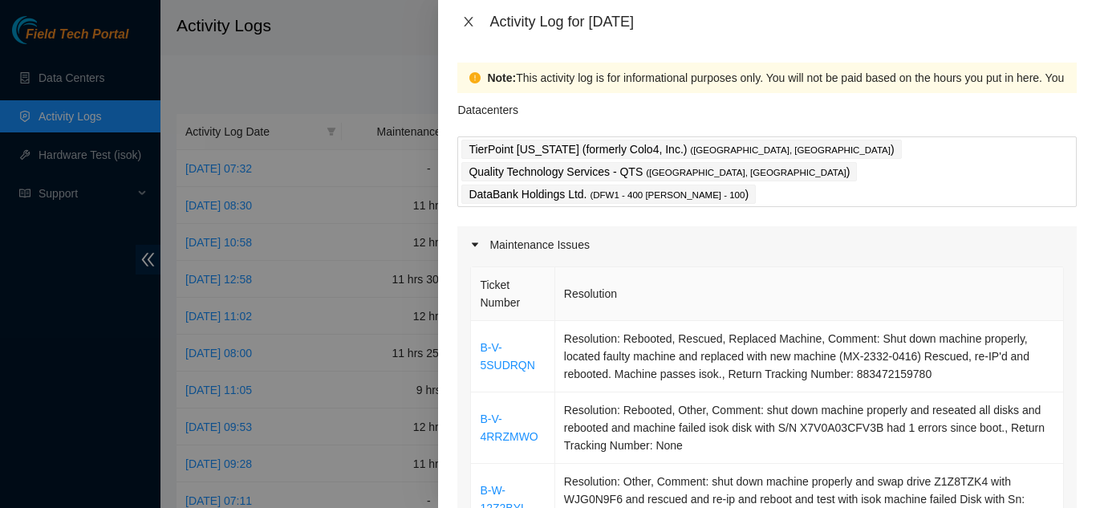
click at [472, 21] on icon "close" at bounding box center [468, 21] width 13 height 13
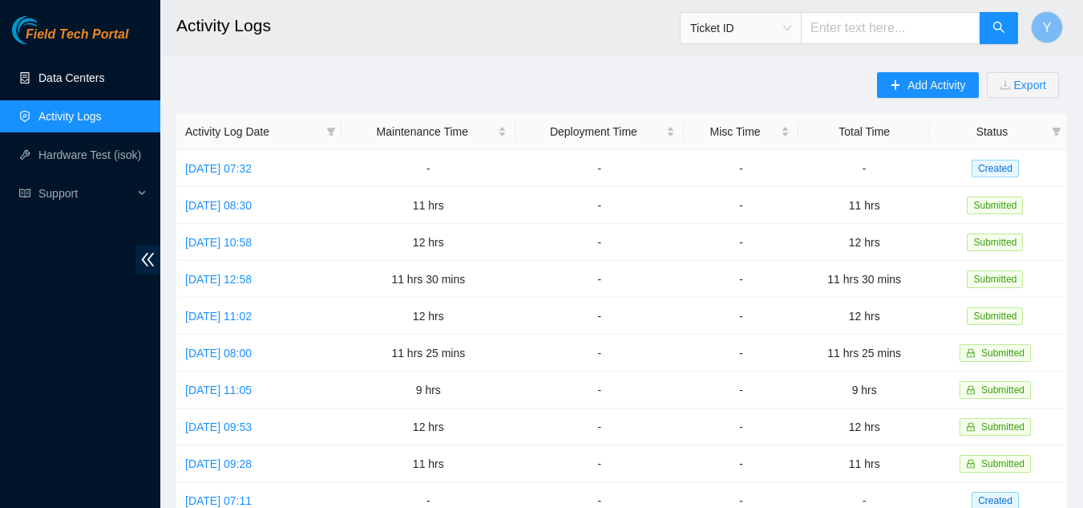
click at [81, 76] on link "Data Centers" at bounding box center [71, 77] width 66 height 13
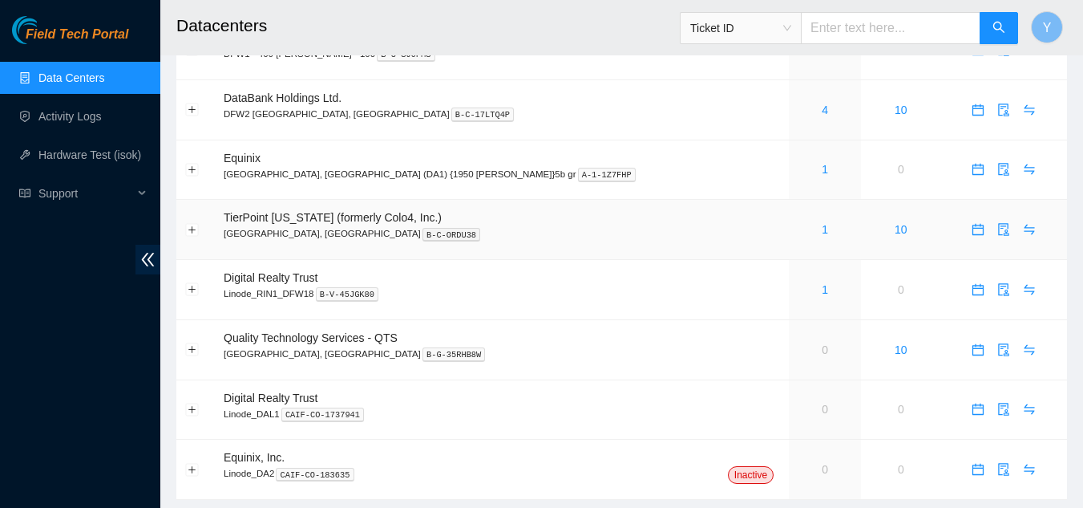
scroll to position [50, 0]
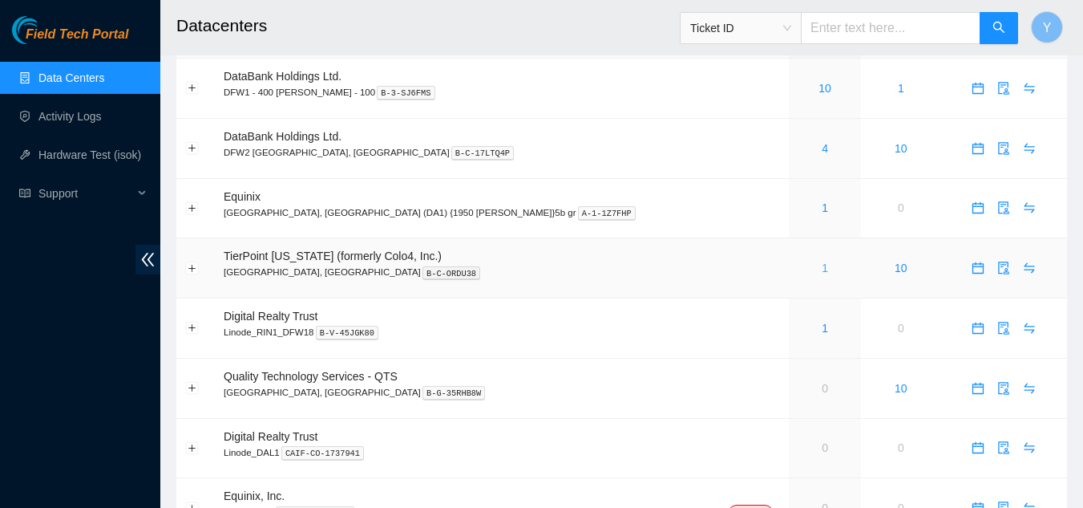
click at [822, 267] on link "1" at bounding box center [825, 267] width 6 height 13
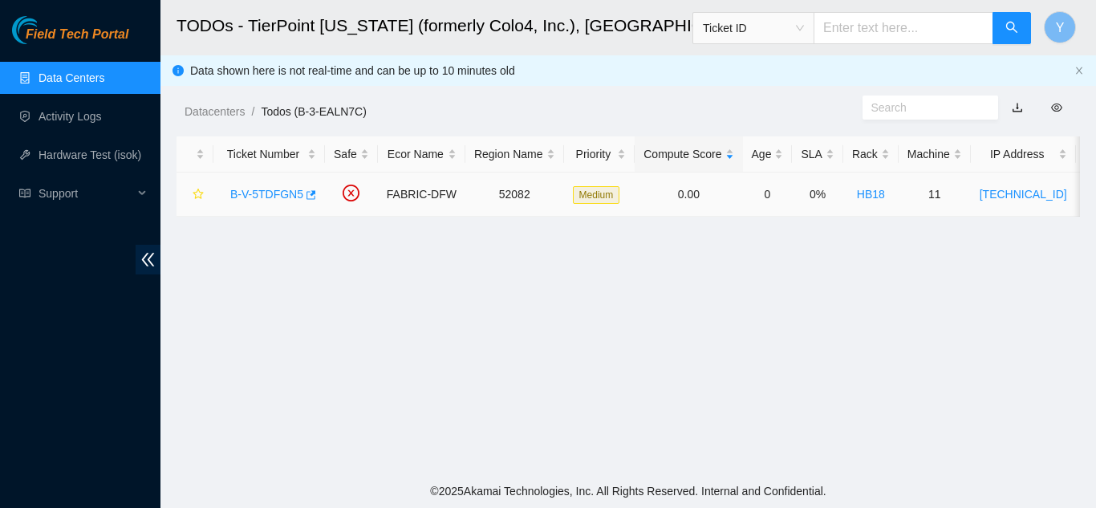
click at [263, 189] on link "B-V-5TDFGN5" at bounding box center [266, 194] width 73 height 13
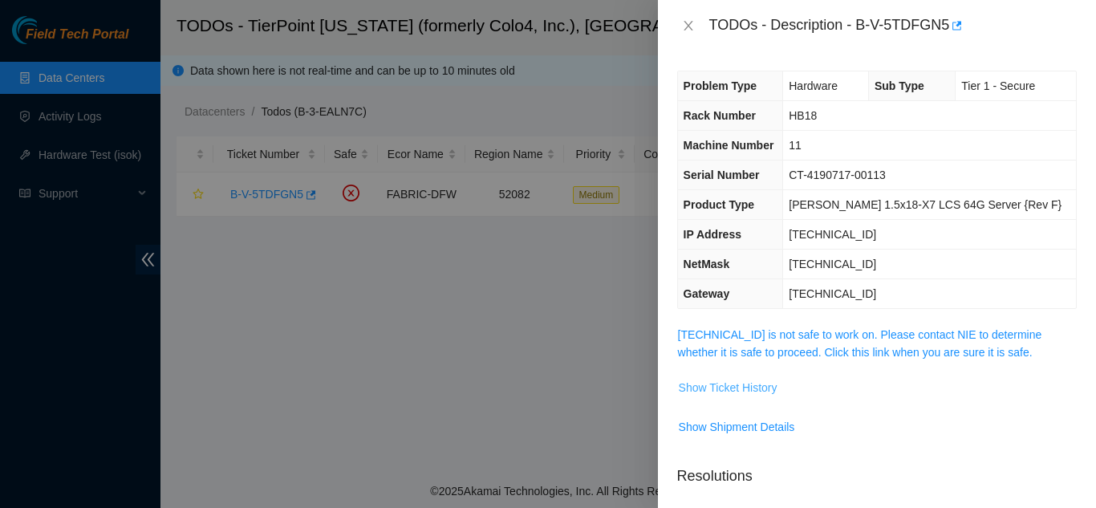
click at [735, 387] on span "Show Ticket History" at bounding box center [727, 388] width 99 height 18
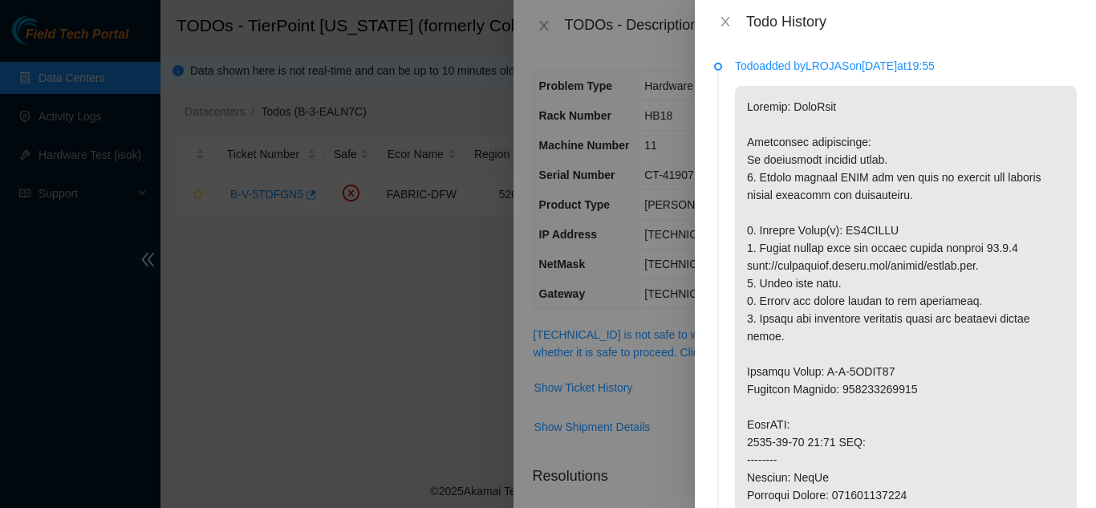
scroll to position [80, 0]
